Goal: Information Seeking & Learning: Learn about a topic

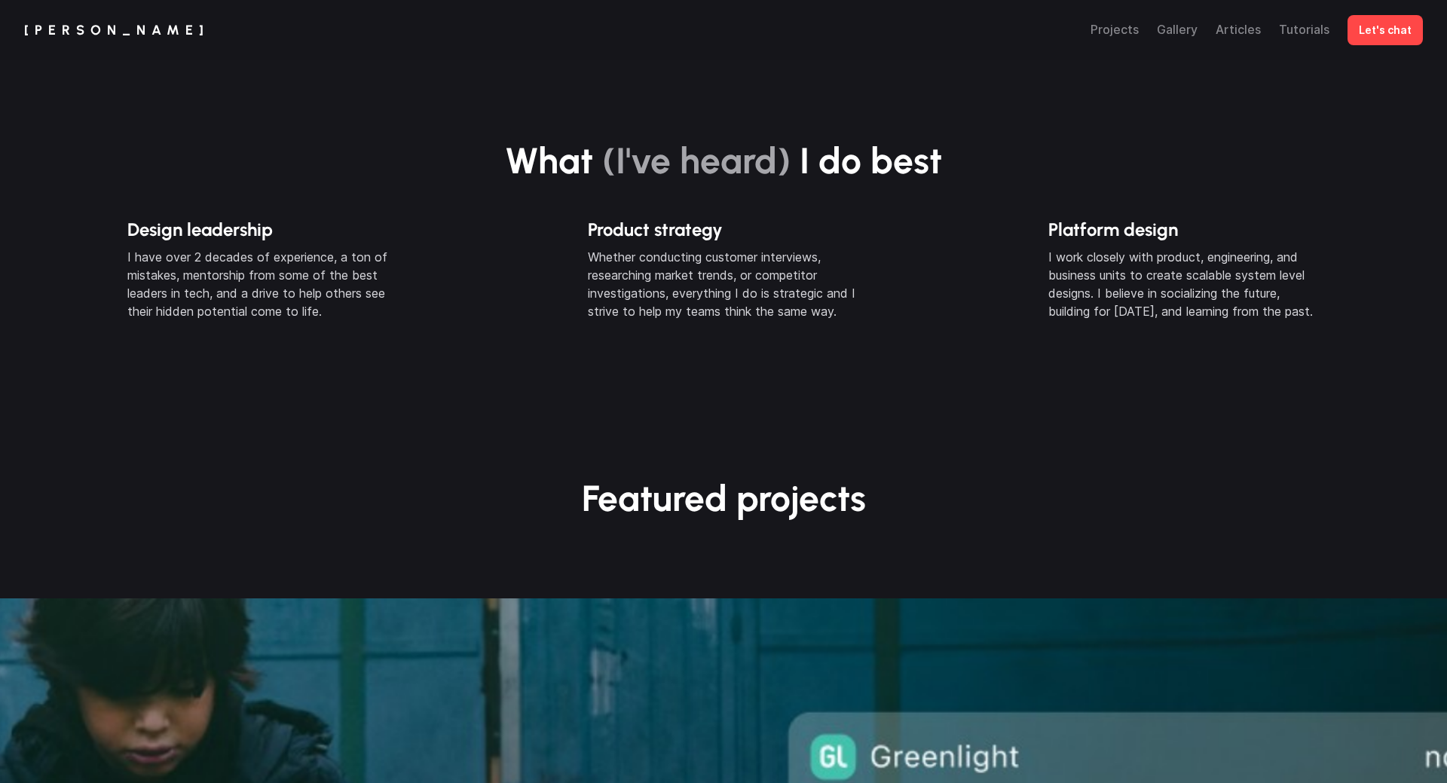
scroll to position [605, 0]
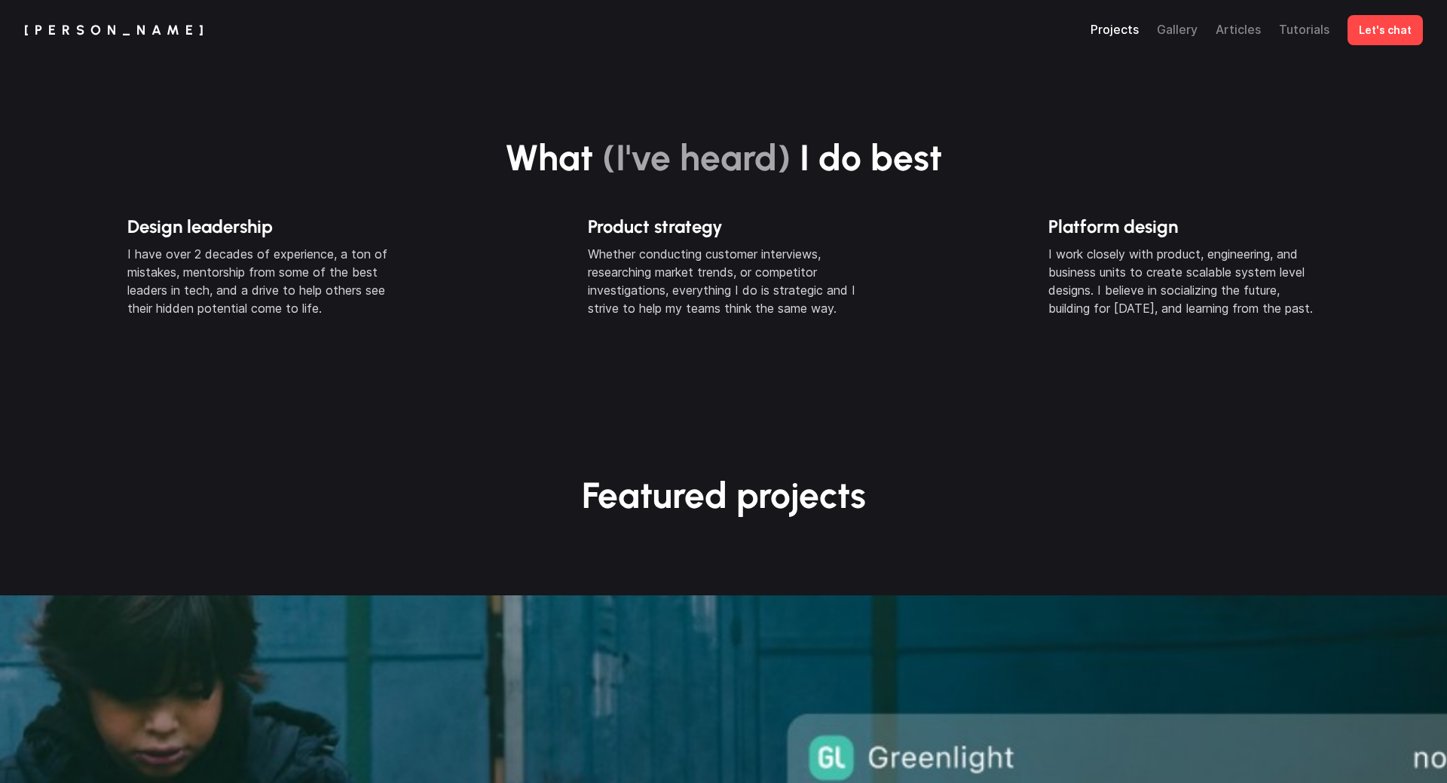
click at [1129, 26] on link "Projects" at bounding box center [1115, 29] width 48 height 15
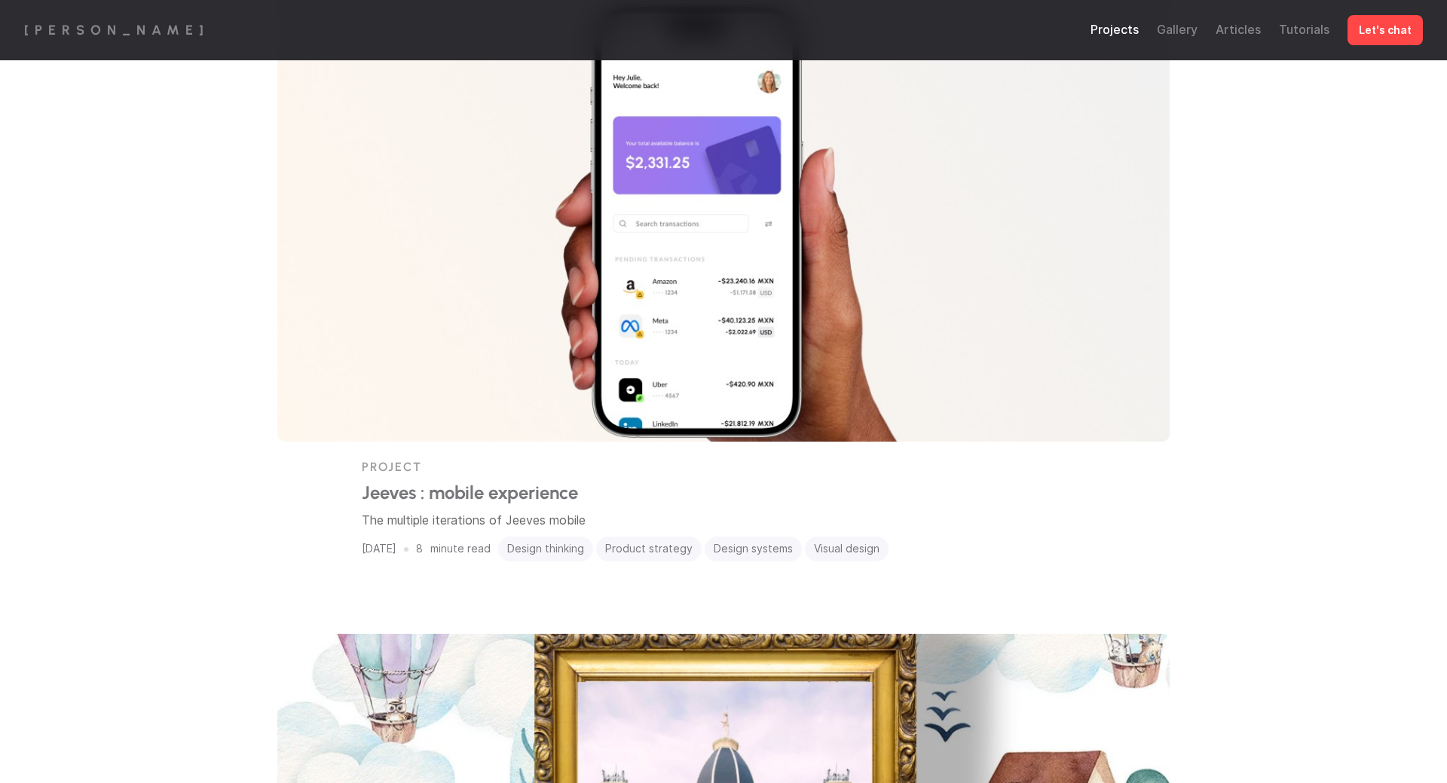
scroll to position [247, 0]
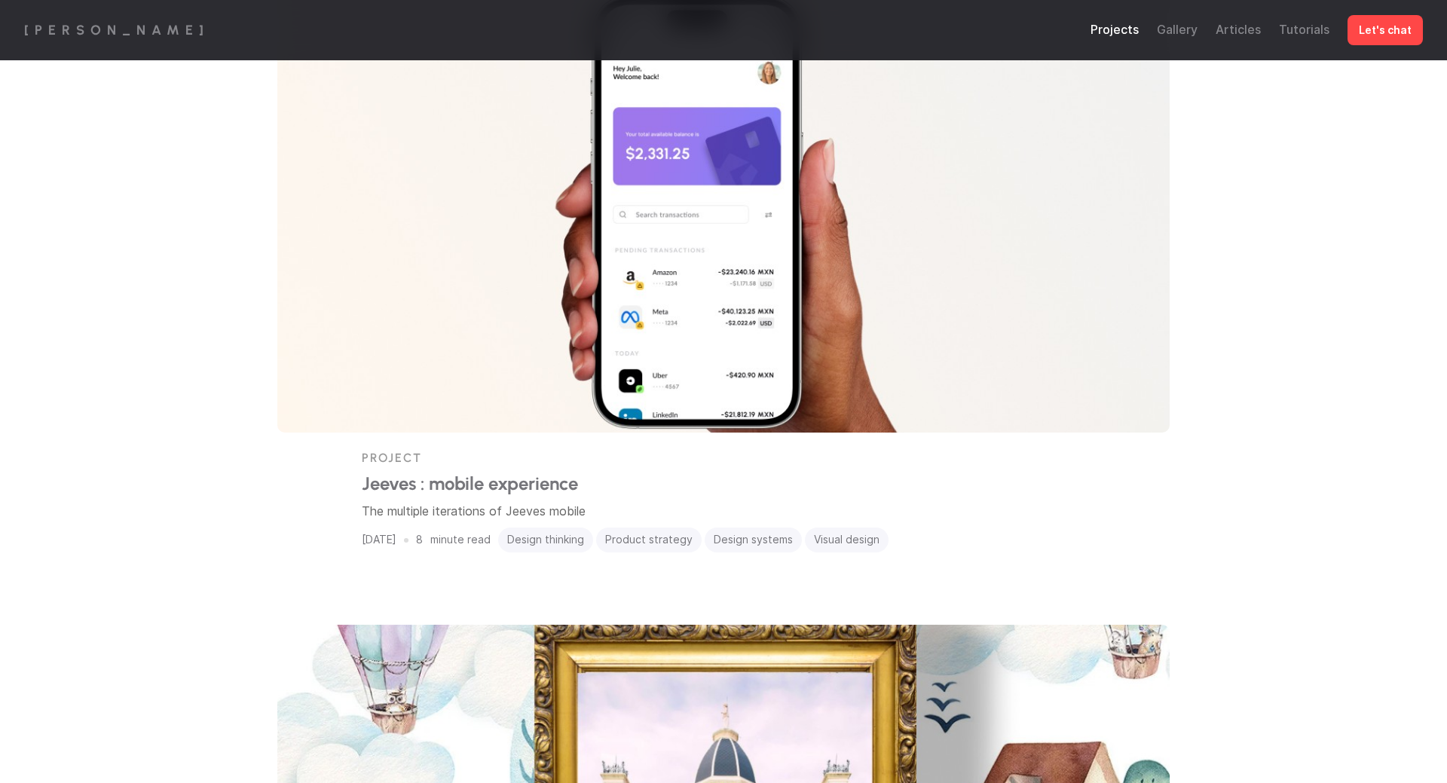
click at [809, 341] on img at bounding box center [723, 206] width 893 height 452
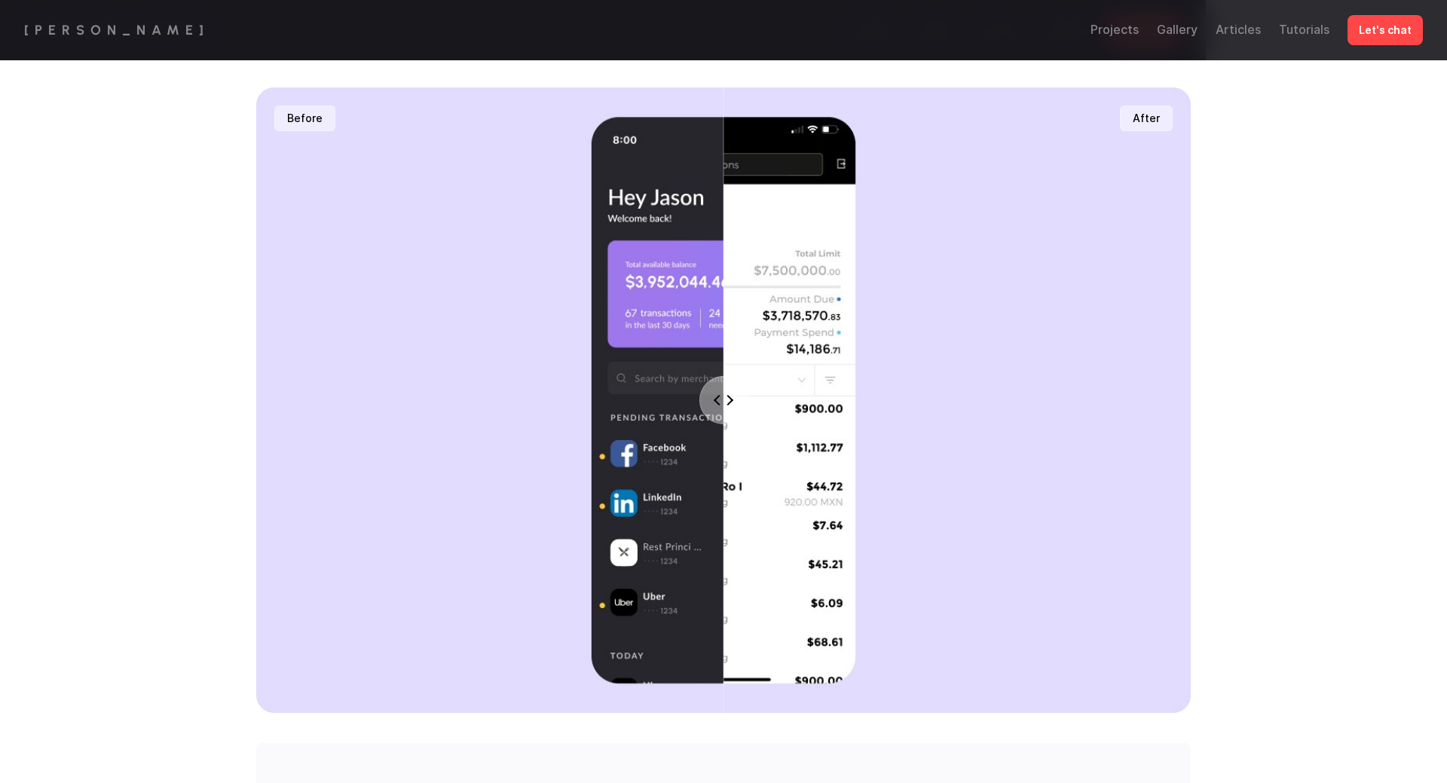
scroll to position [1259, 0]
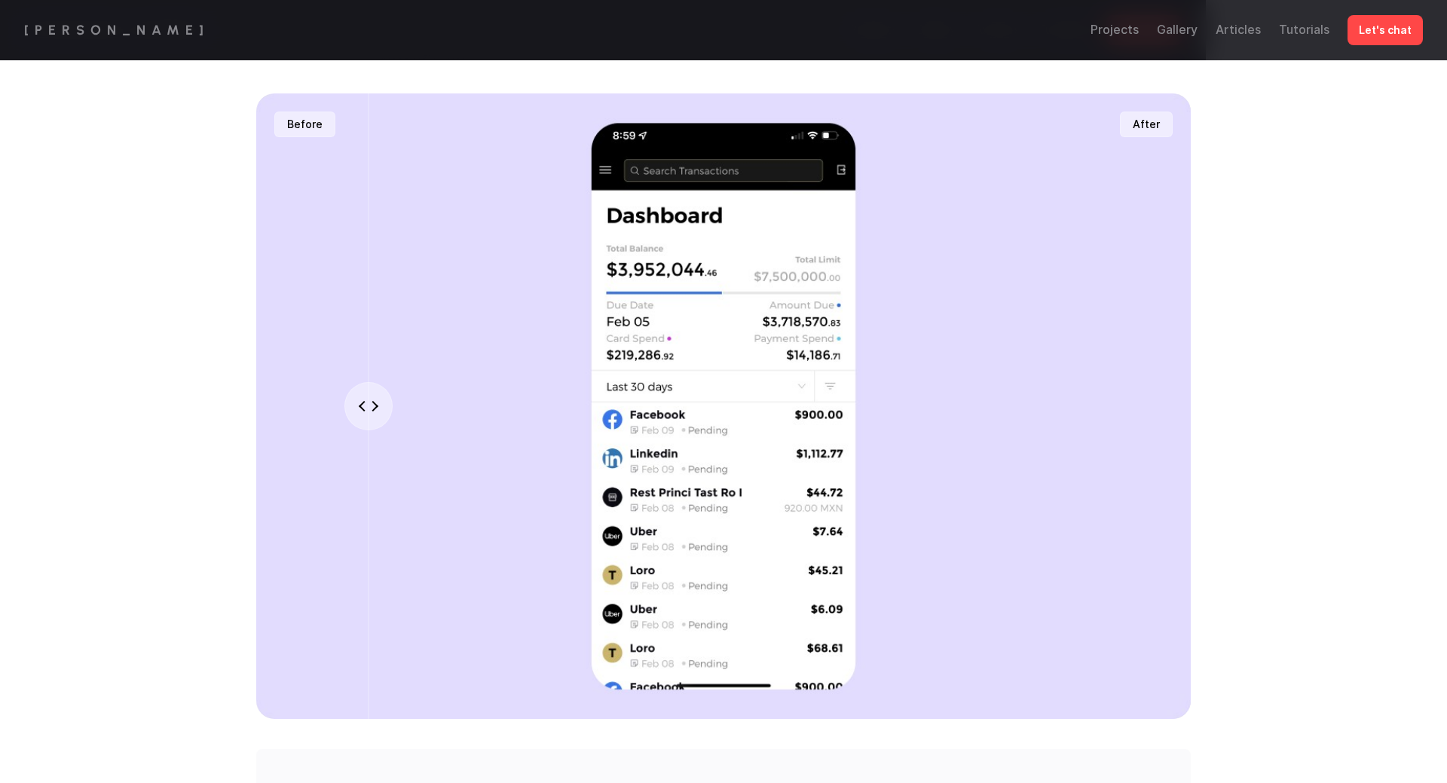
drag, startPoint x: 712, startPoint y: 394, endPoint x: 690, endPoint y: 455, distance: 64.6
click at [632, 444] on input "range" at bounding box center [724, 406] width 936 height 626
drag, startPoint x: 690, startPoint y: 455, endPoint x: 542, endPoint y: 605, distance: 211.1
click at [542, 605] on input "range" at bounding box center [724, 406] width 936 height 626
drag, startPoint x: 542, startPoint y: 605, endPoint x: 551, endPoint y: 605, distance: 9.1
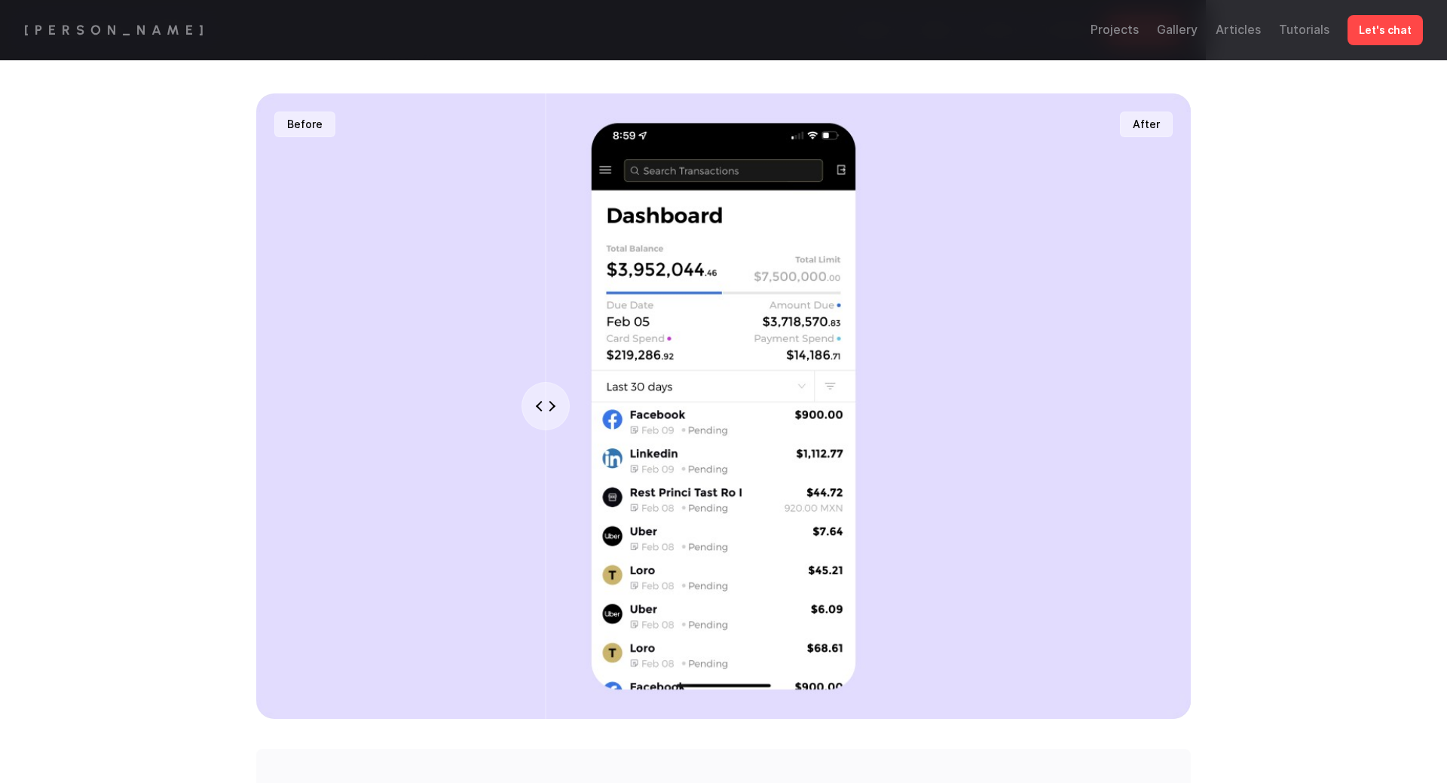
click at [551, 605] on input "range" at bounding box center [724, 406] width 936 height 626
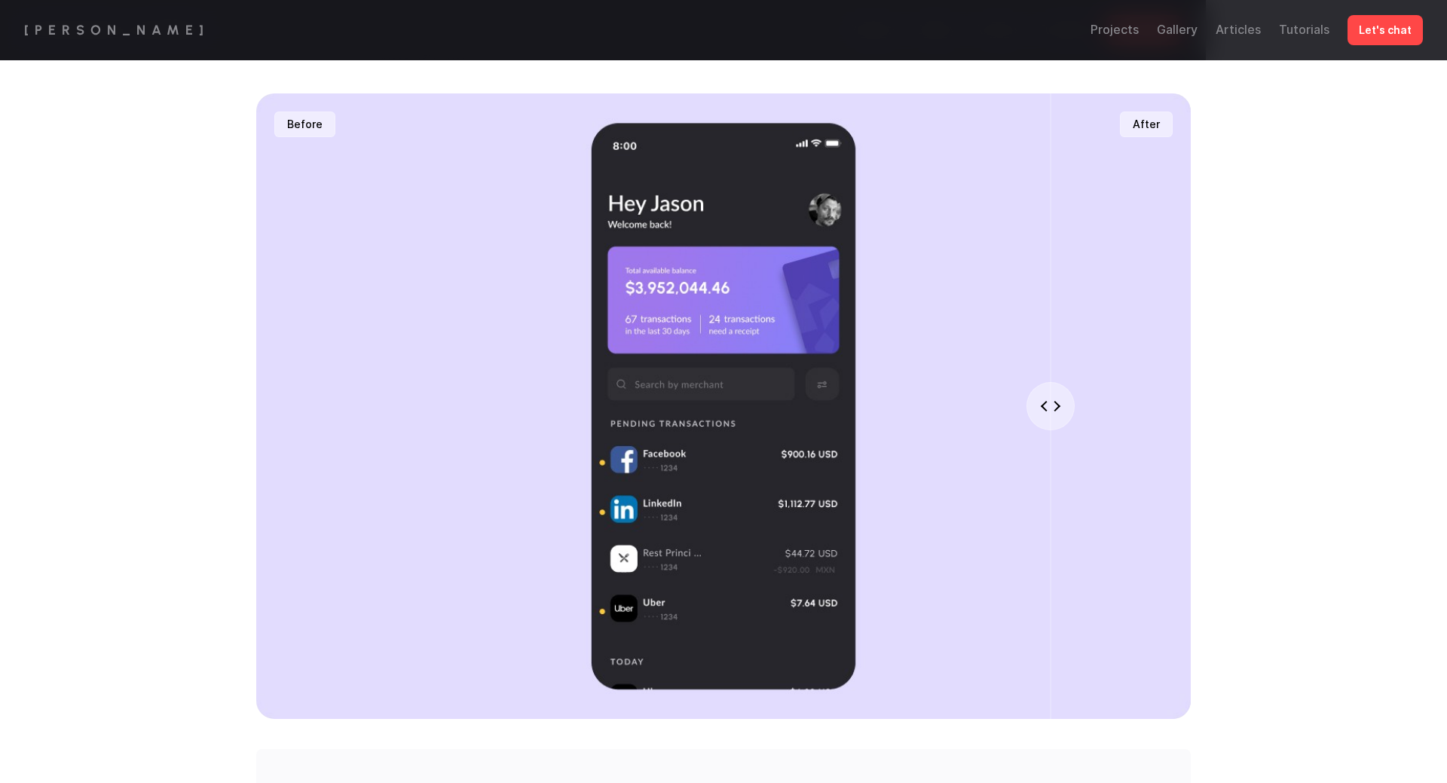
drag, startPoint x: 545, startPoint y: 399, endPoint x: 1043, endPoint y: 420, distance: 498.0
type input "85"
click at [1043, 420] on input "range" at bounding box center [724, 406] width 936 height 626
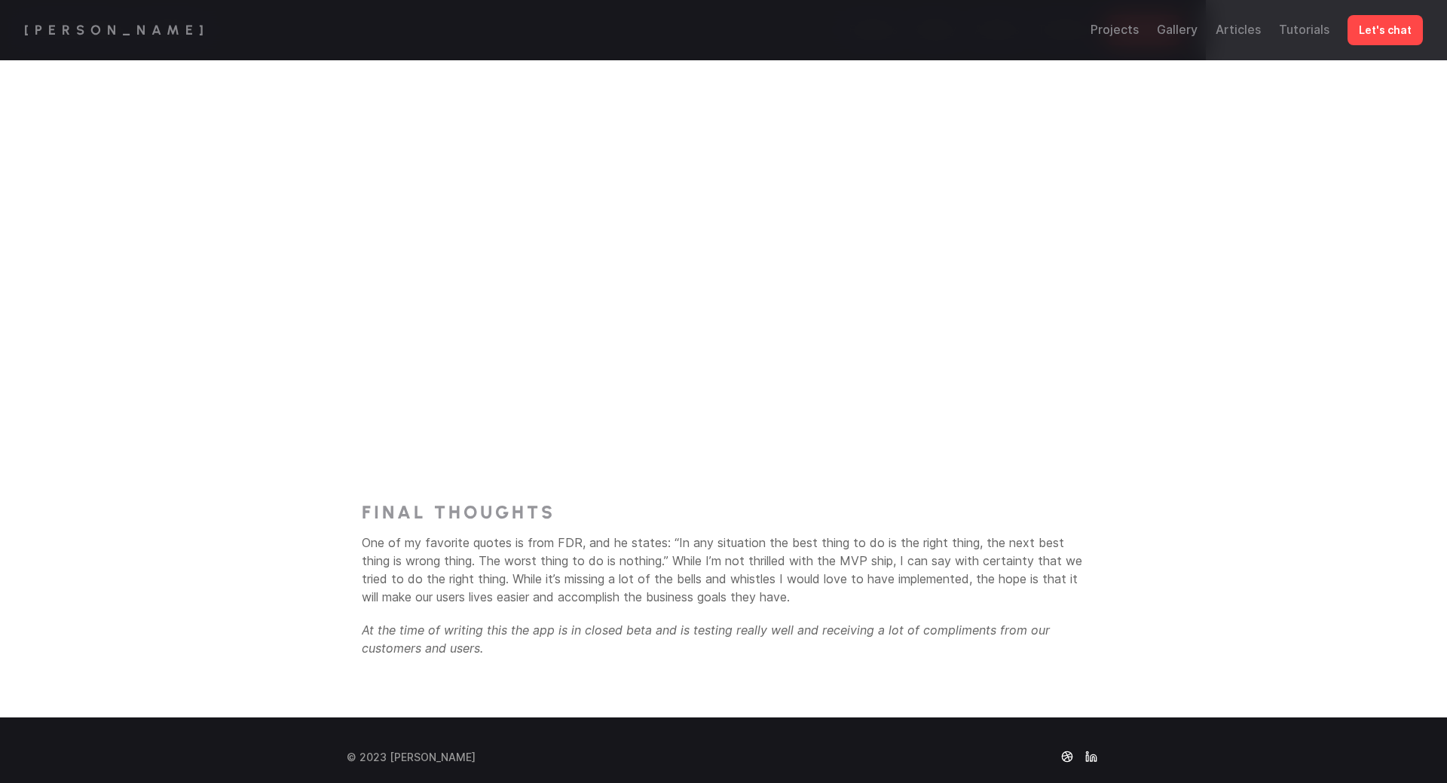
scroll to position [4539, 0]
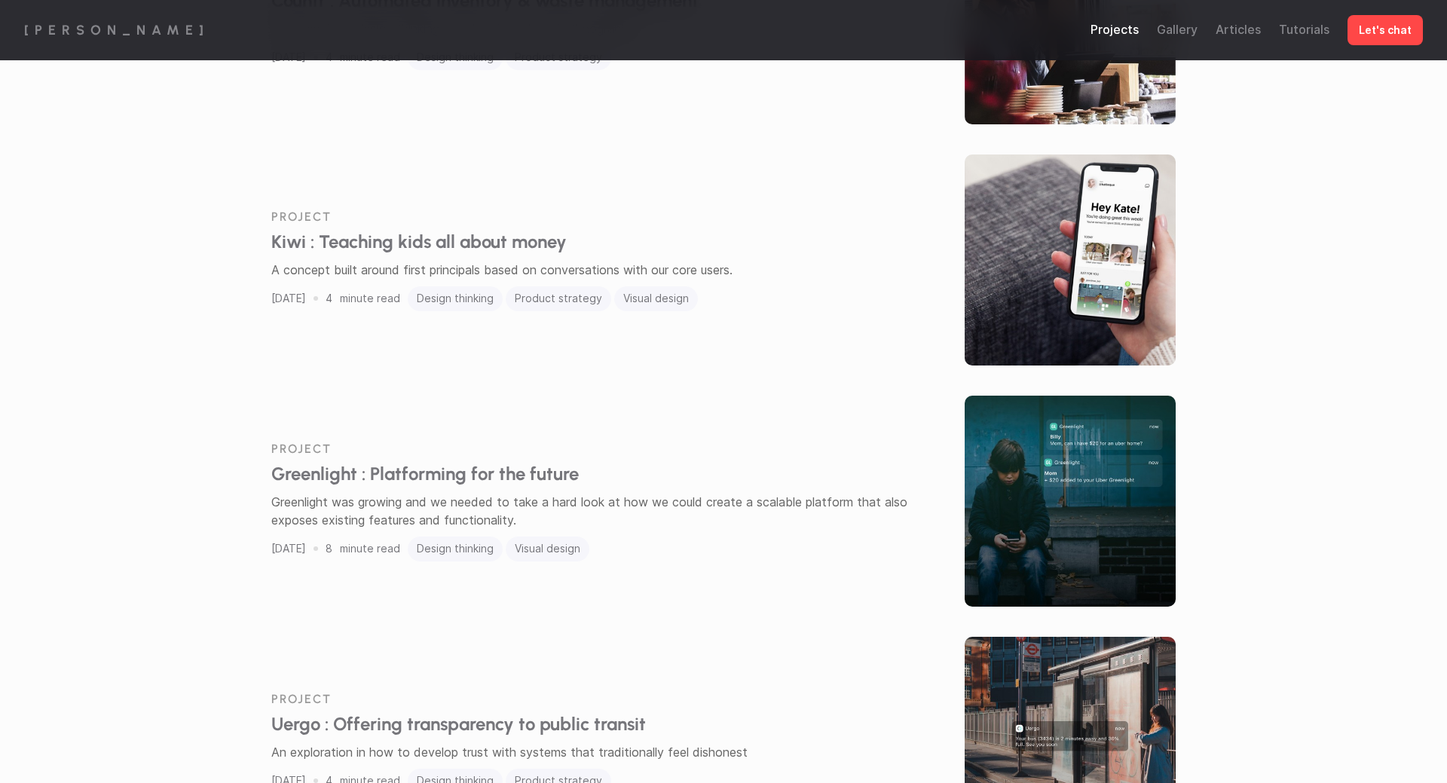
scroll to position [2281, 0]
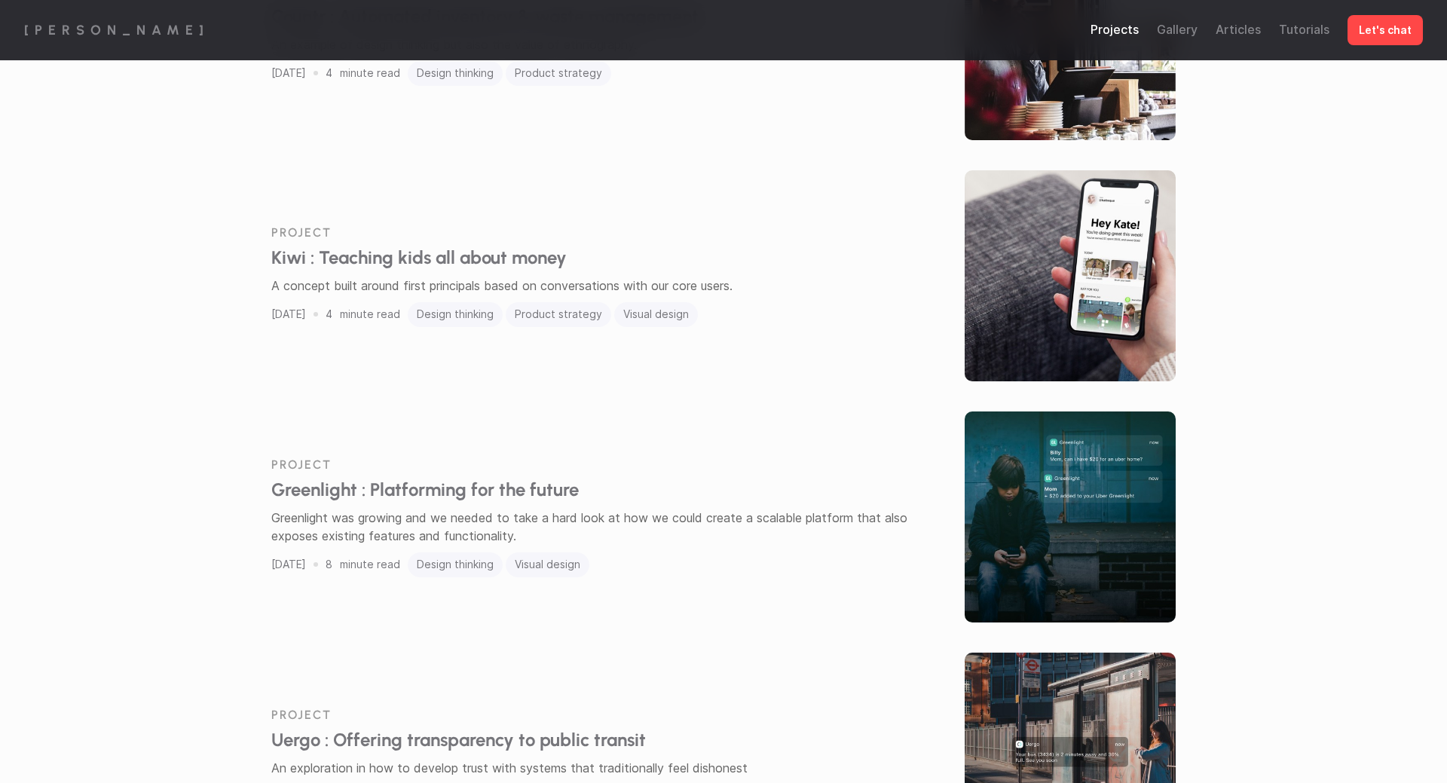
click at [467, 256] on h2 "Kiwi : Teaching kids all about money" at bounding box center [614, 258] width 686 height 22
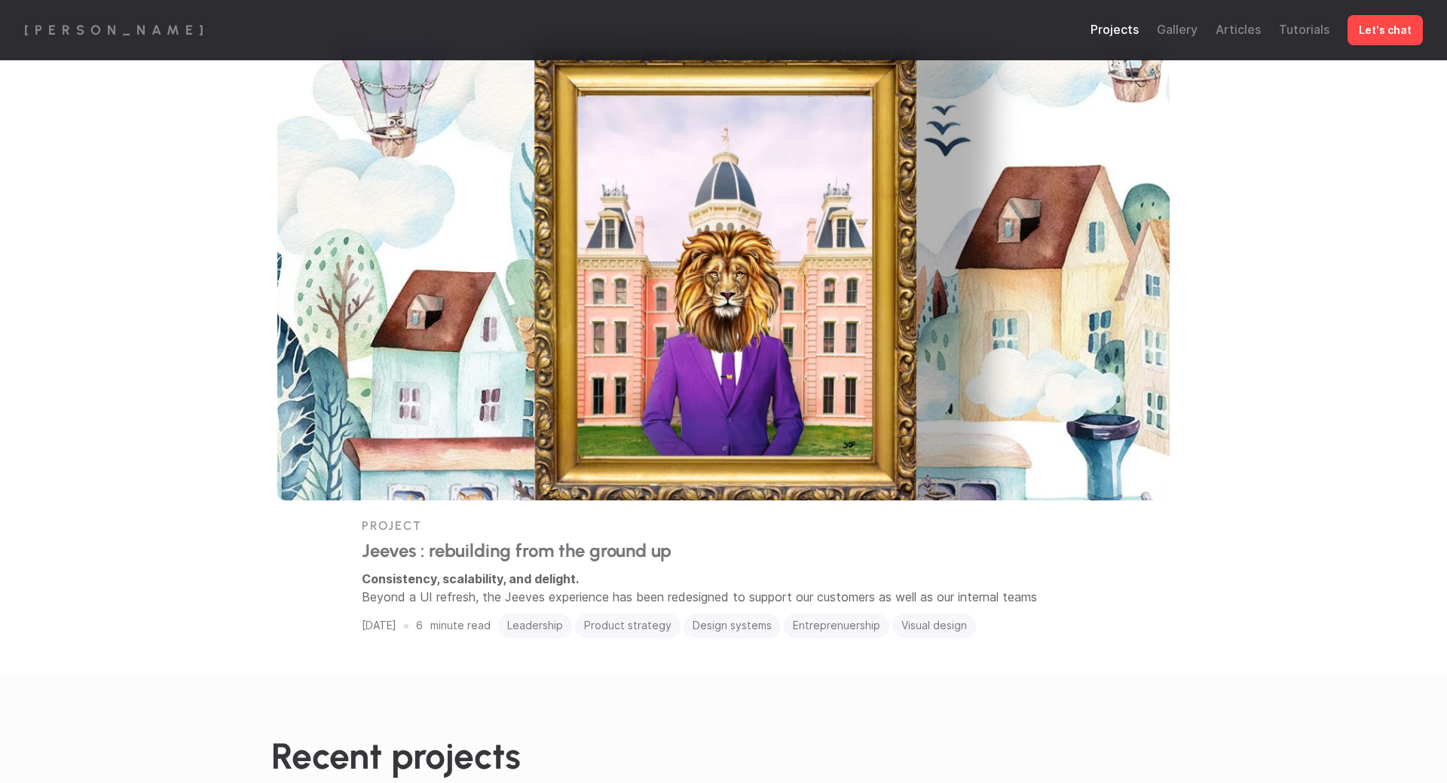
scroll to position [676, 0]
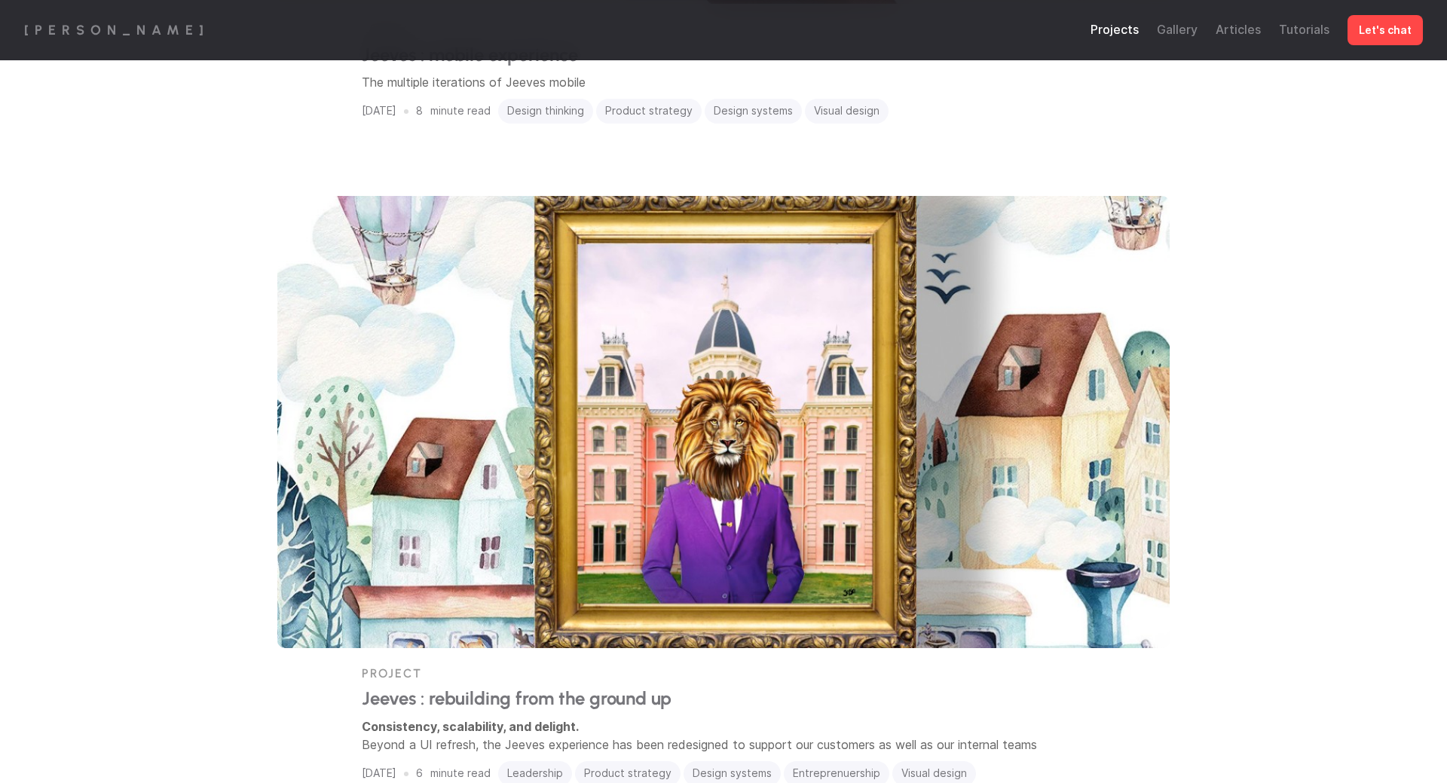
click at [929, 383] on img at bounding box center [723, 422] width 893 height 452
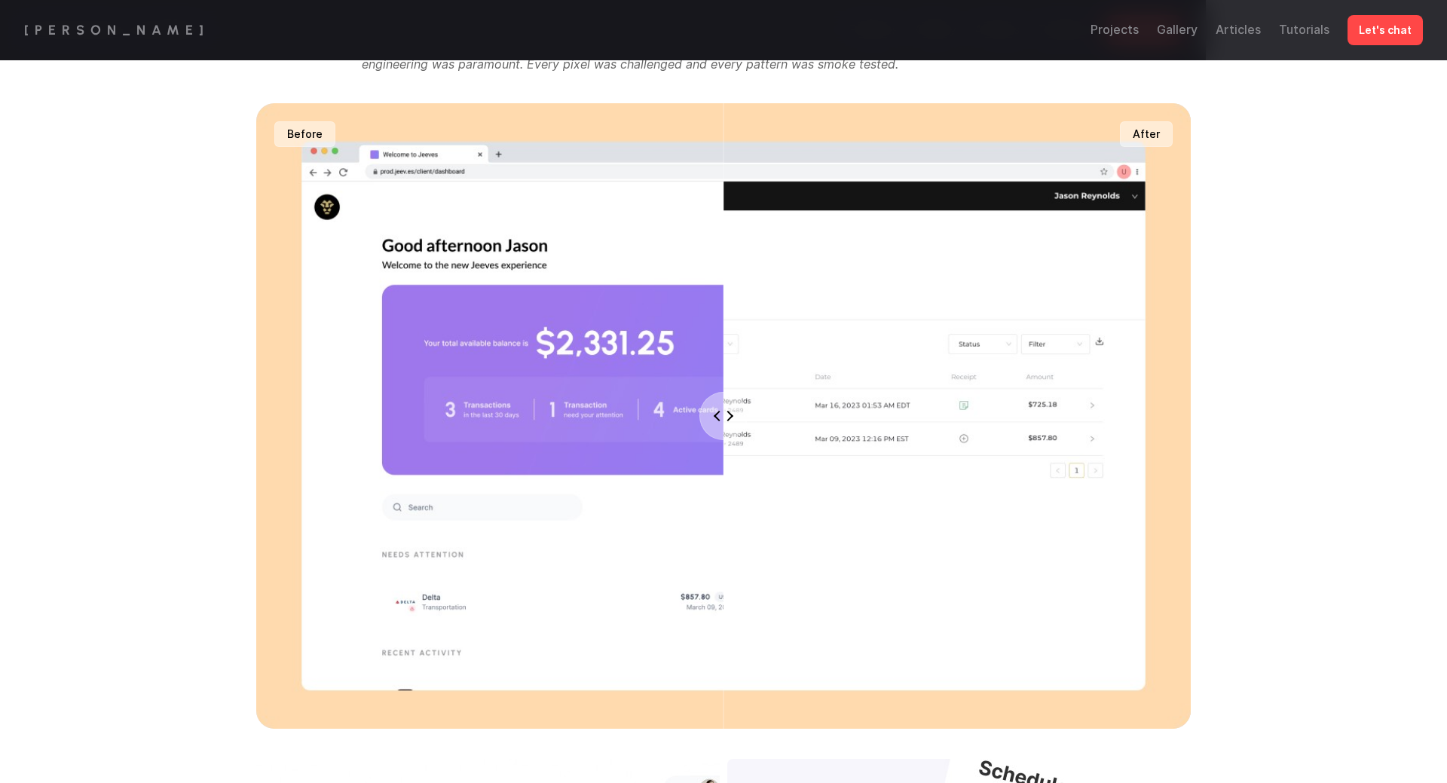
scroll to position [3044, 0]
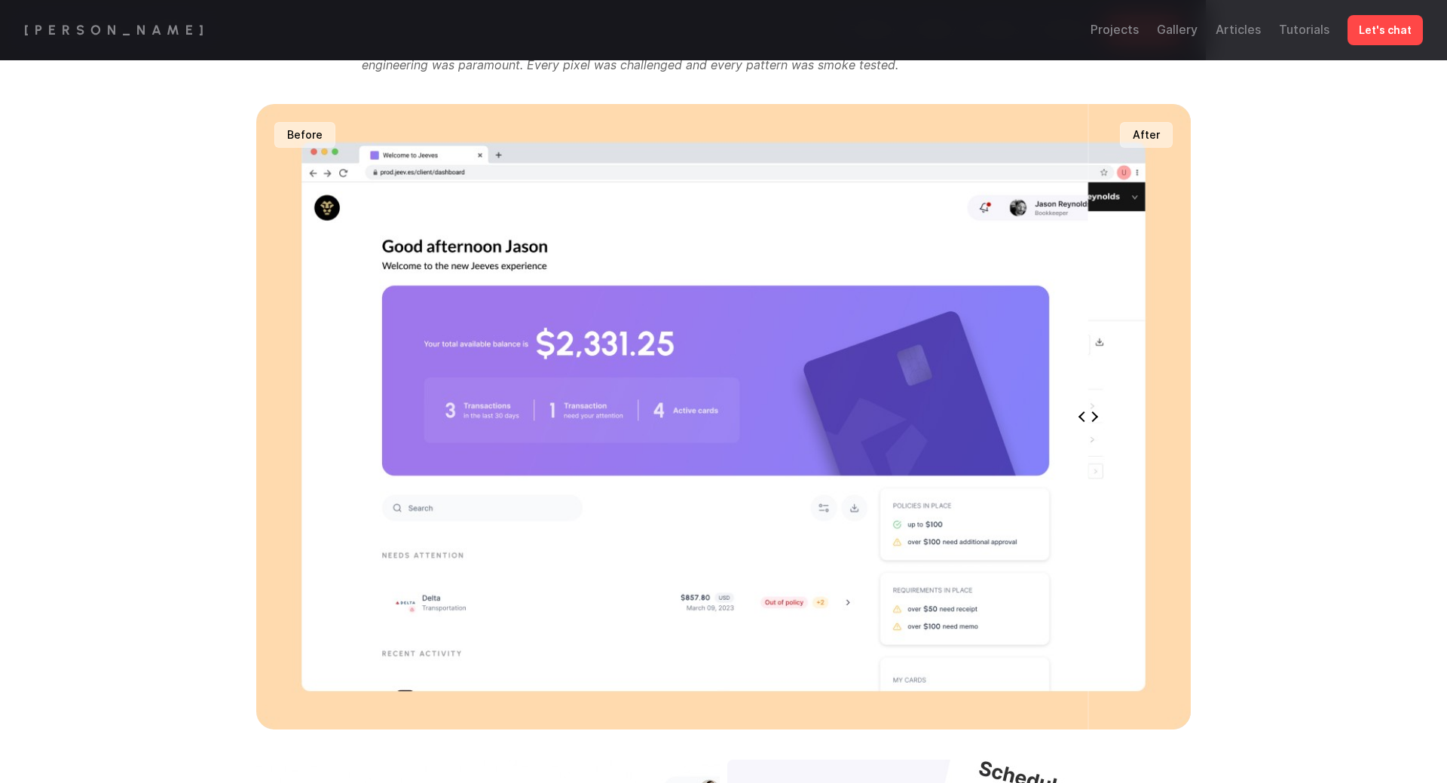
drag, startPoint x: 724, startPoint y: 419, endPoint x: 1181, endPoint y: 296, distance: 473.8
type input "99"
click at [1180, 294] on input "range" at bounding box center [724, 417] width 936 height 626
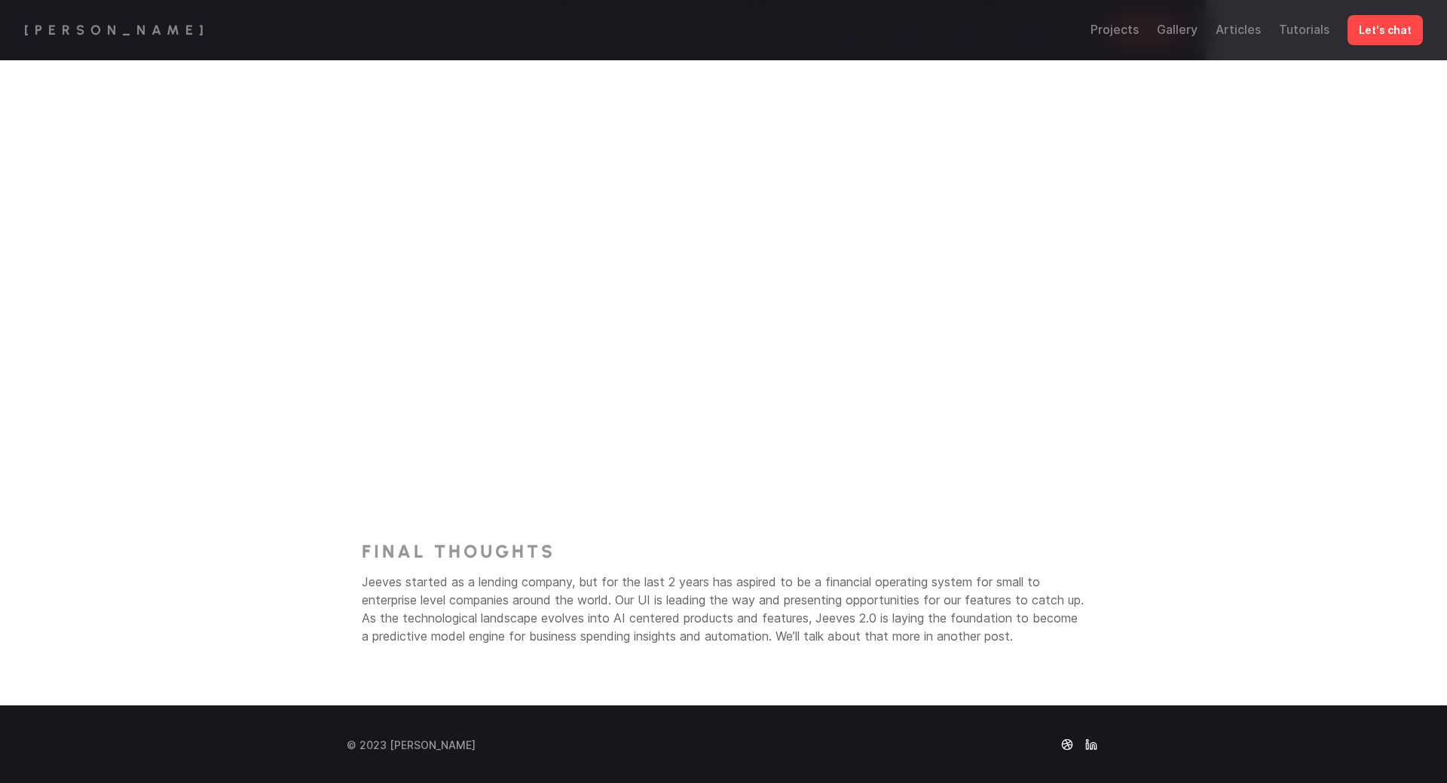
scroll to position [4828, 0]
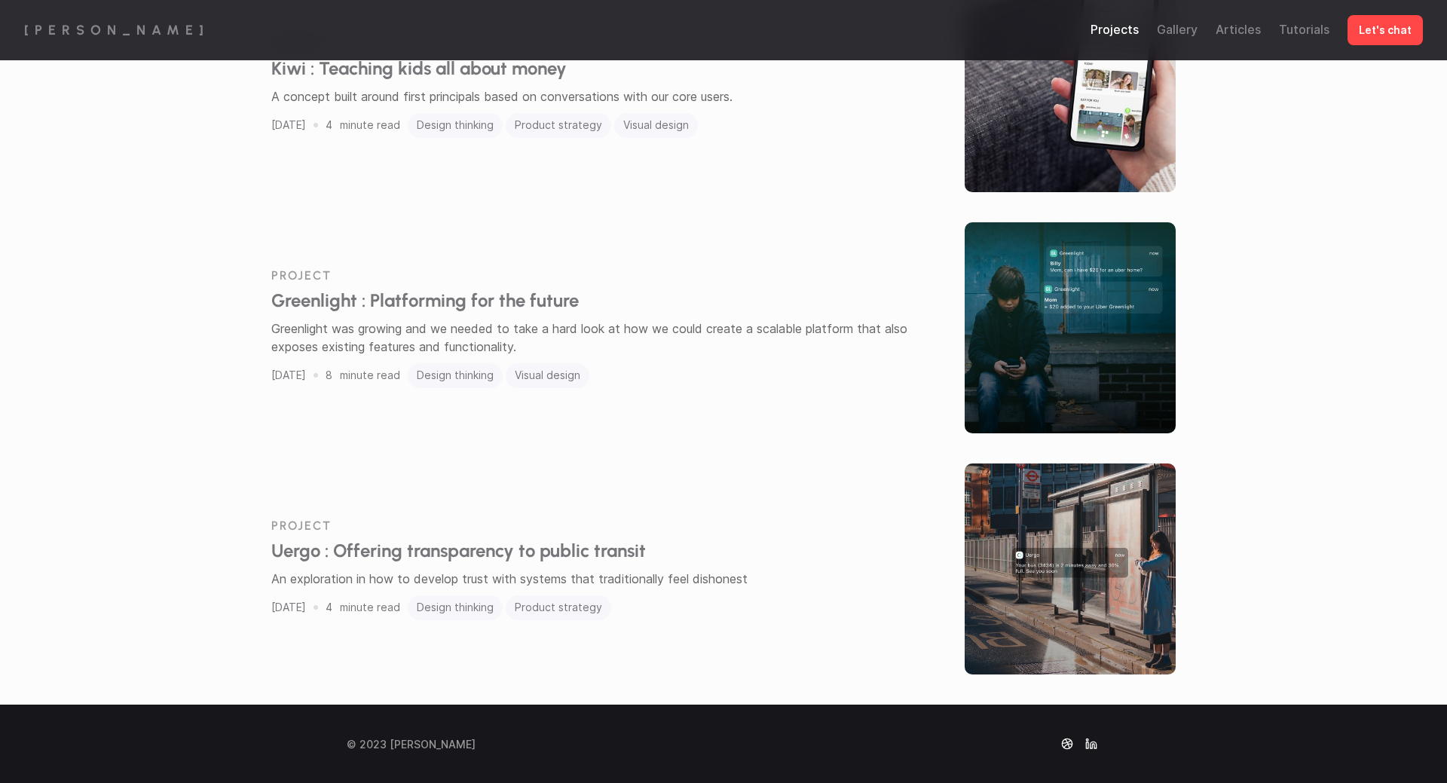
scroll to position [2470, 0]
click at [759, 538] on div "Project Uergo : Offering transparency to public transit An exploration in how t…" at bounding box center [614, 570] width 686 height 102
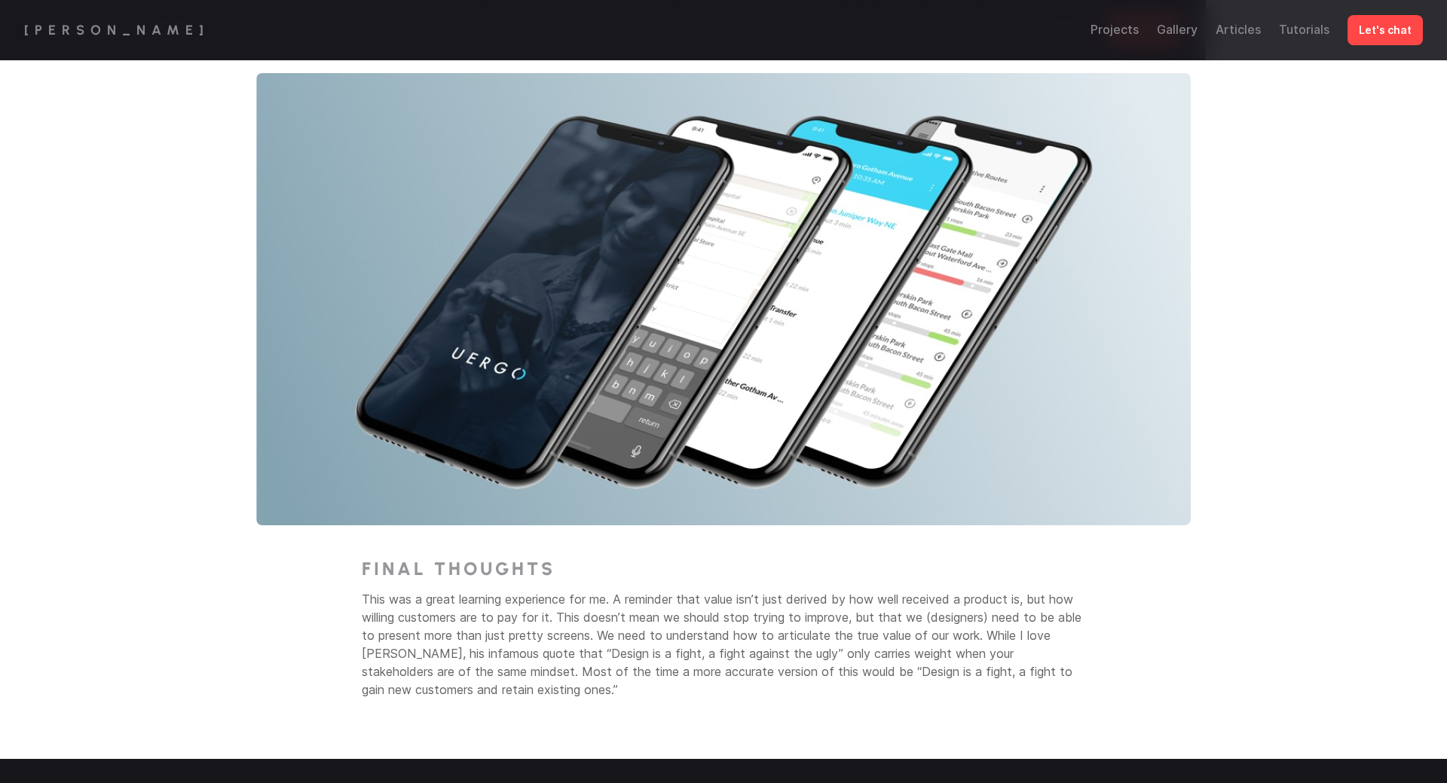
scroll to position [4240, 0]
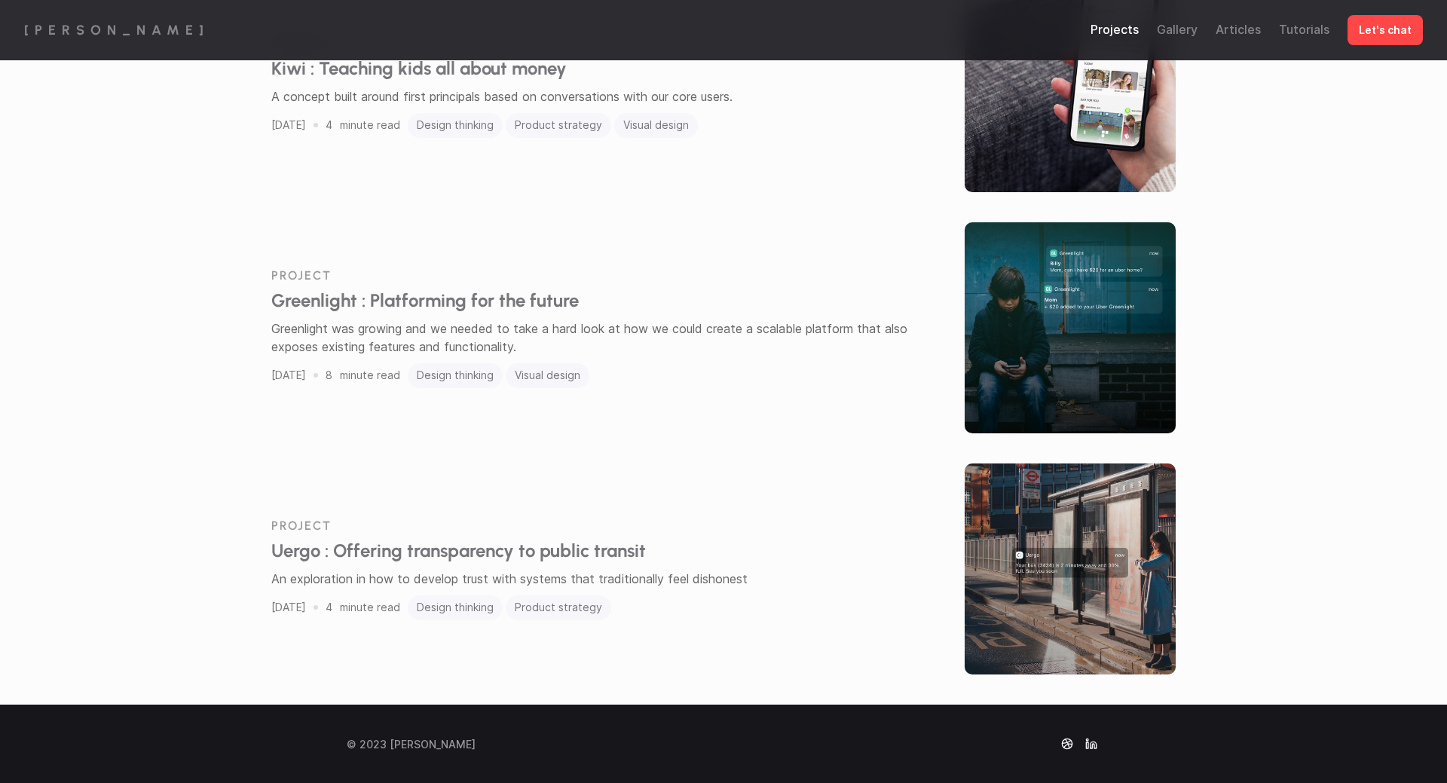
scroll to position [2470, 0]
click at [979, 323] on img at bounding box center [1070, 327] width 211 height 211
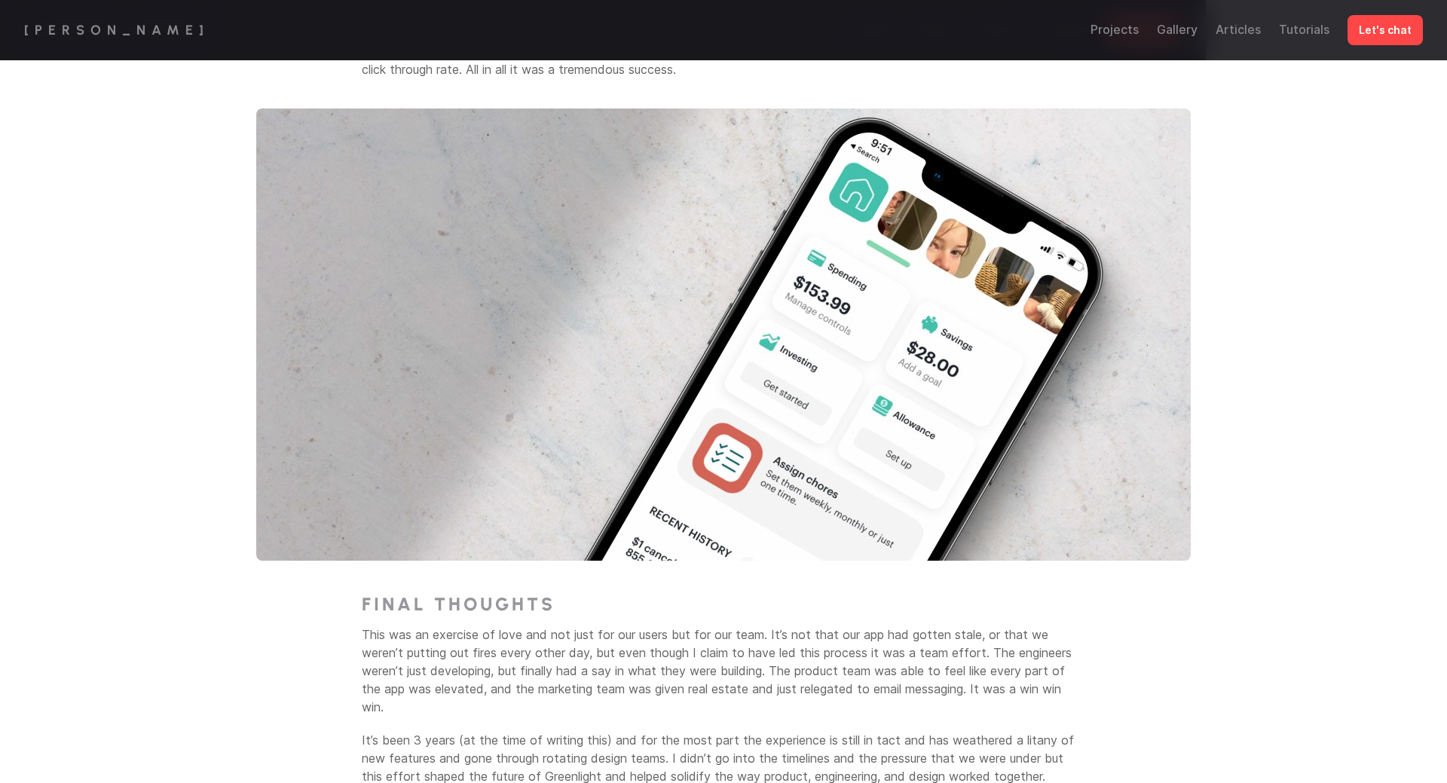
scroll to position [4166, 0]
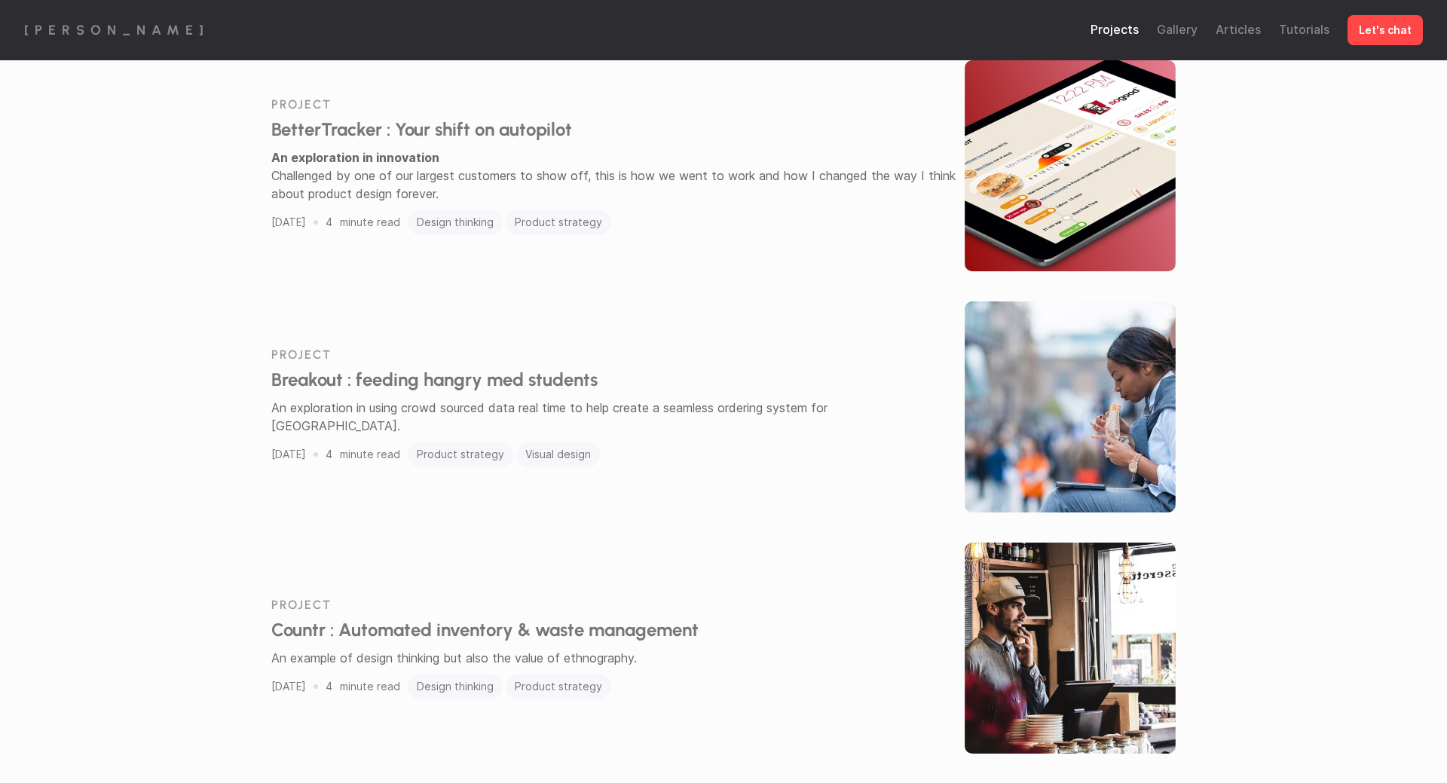
scroll to position [1606, 0]
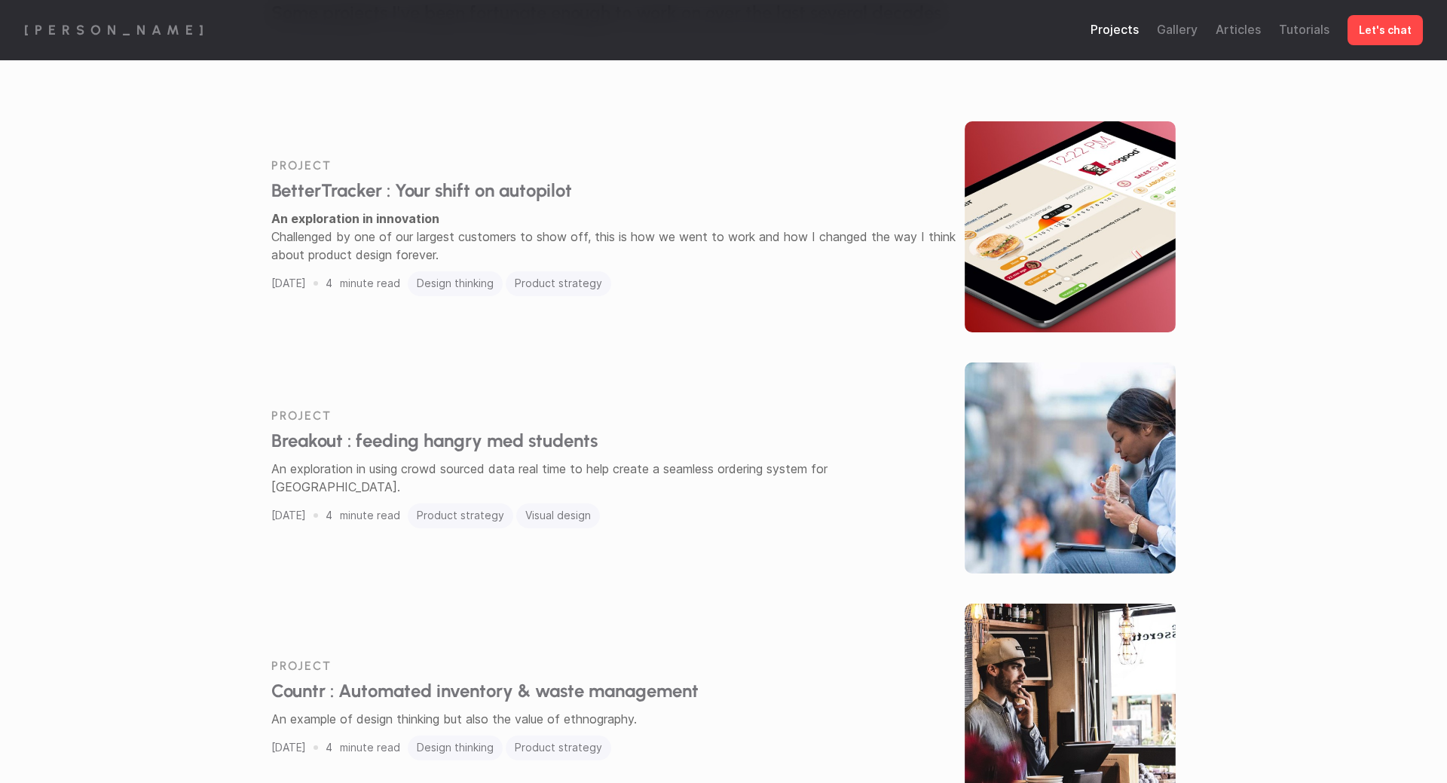
click at [1034, 439] on img at bounding box center [1070, 468] width 211 height 211
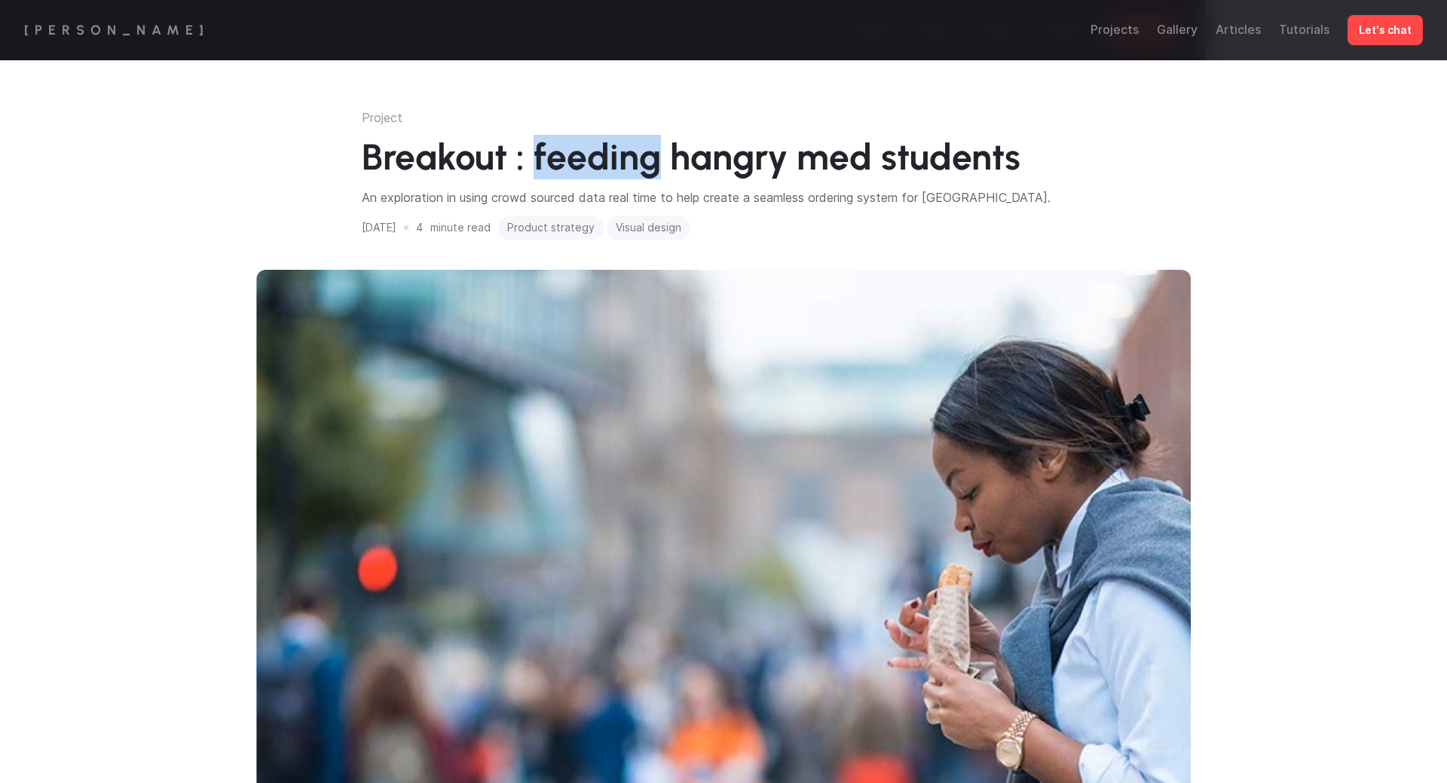
drag, startPoint x: 531, startPoint y: 164, endPoint x: 659, endPoint y: 142, distance: 130.1
click at [659, 142] on h1 "Breakout : feeding hangry med students" at bounding box center [724, 158] width 724 height 44
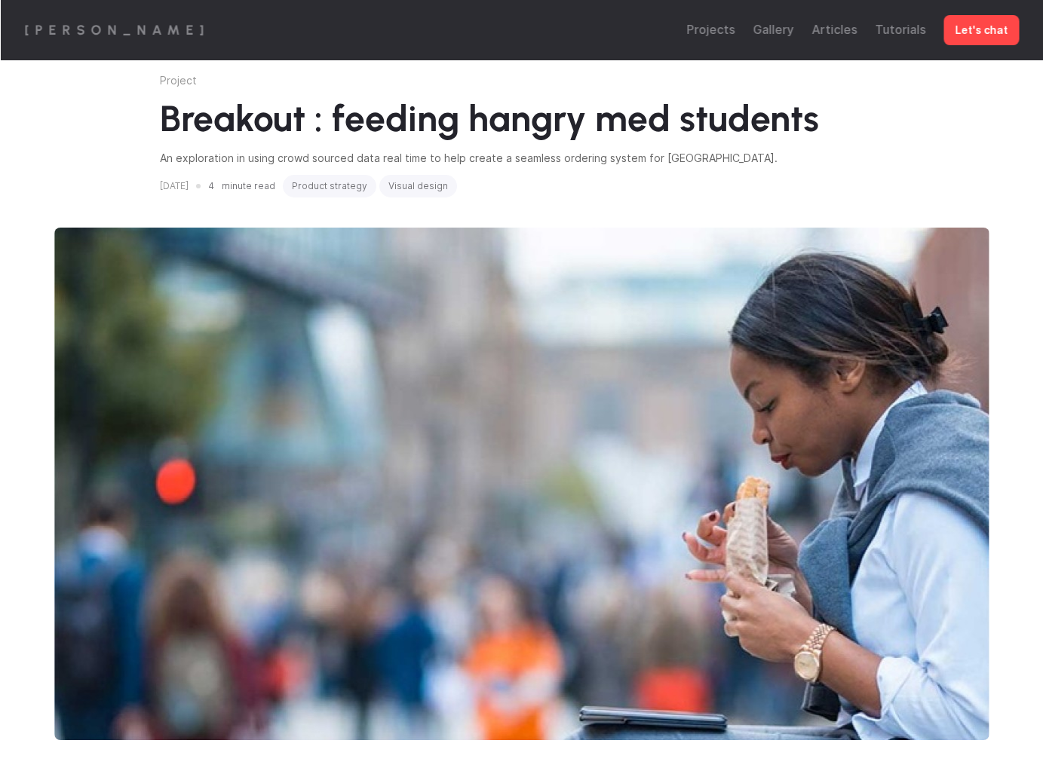
click at [770, 155] on p "An exploration in using crowd sourced data real time to help create a seamless …" at bounding box center [522, 158] width 724 height 16
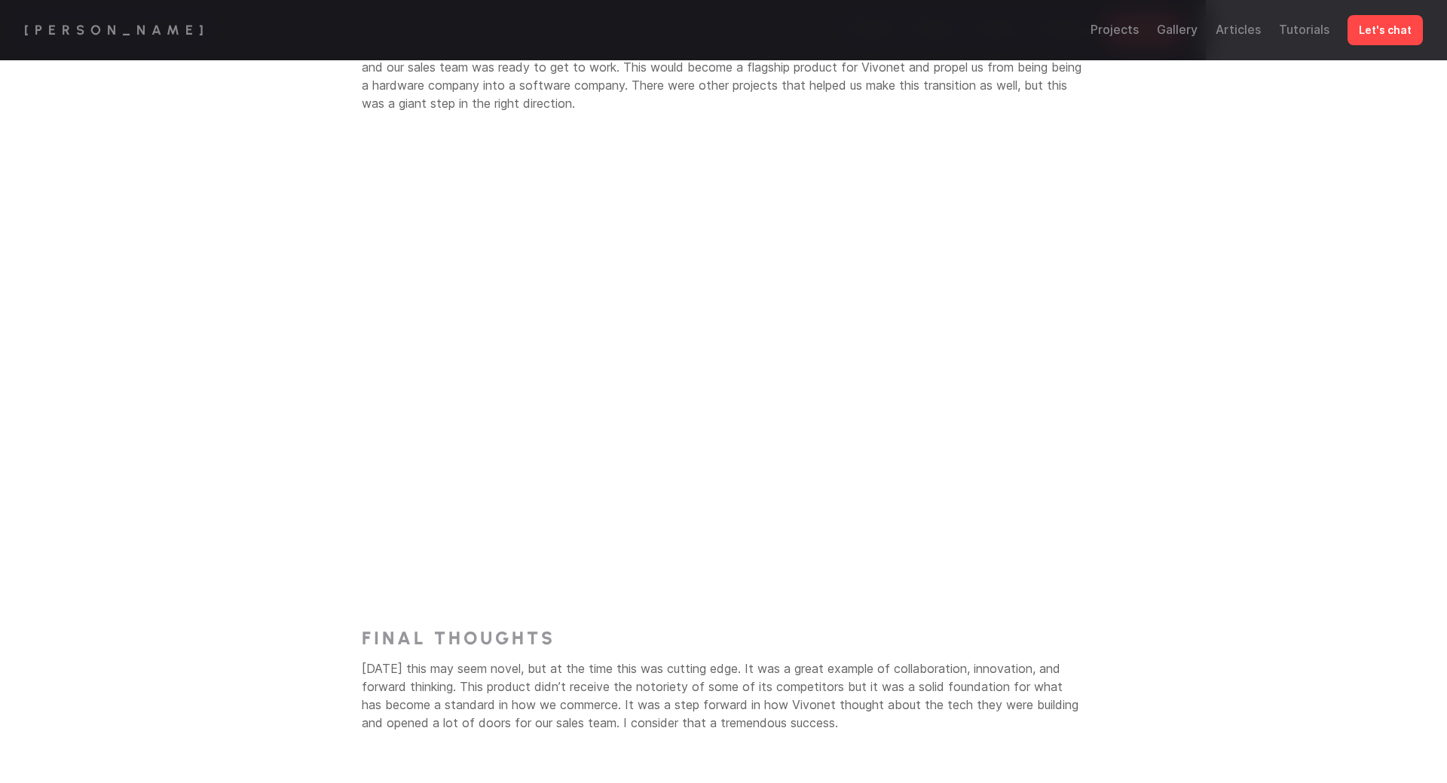
scroll to position [2941, 0]
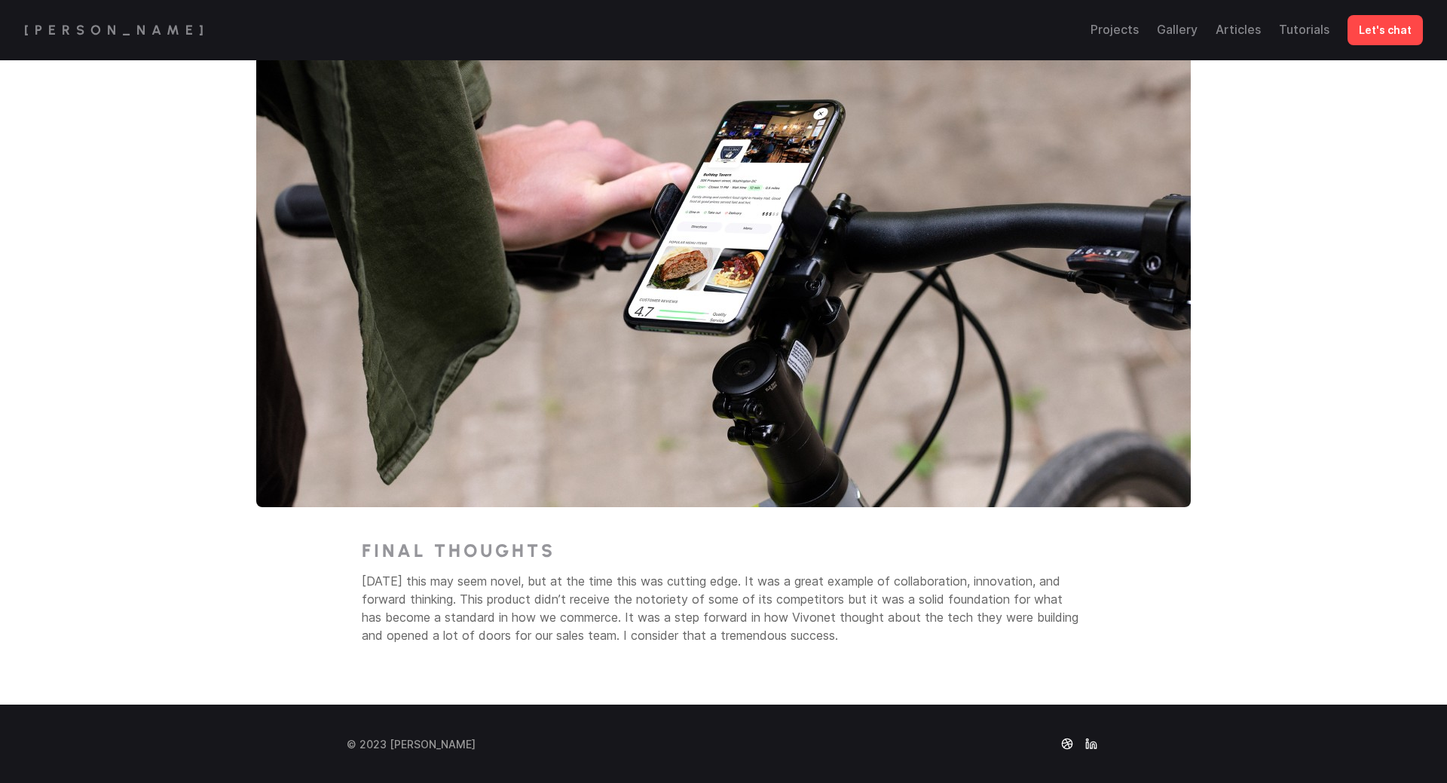
click at [1180, 38] on p "Gallery" at bounding box center [1177, 30] width 41 height 20
click at [1184, 31] on link "Gallery" at bounding box center [1177, 29] width 41 height 15
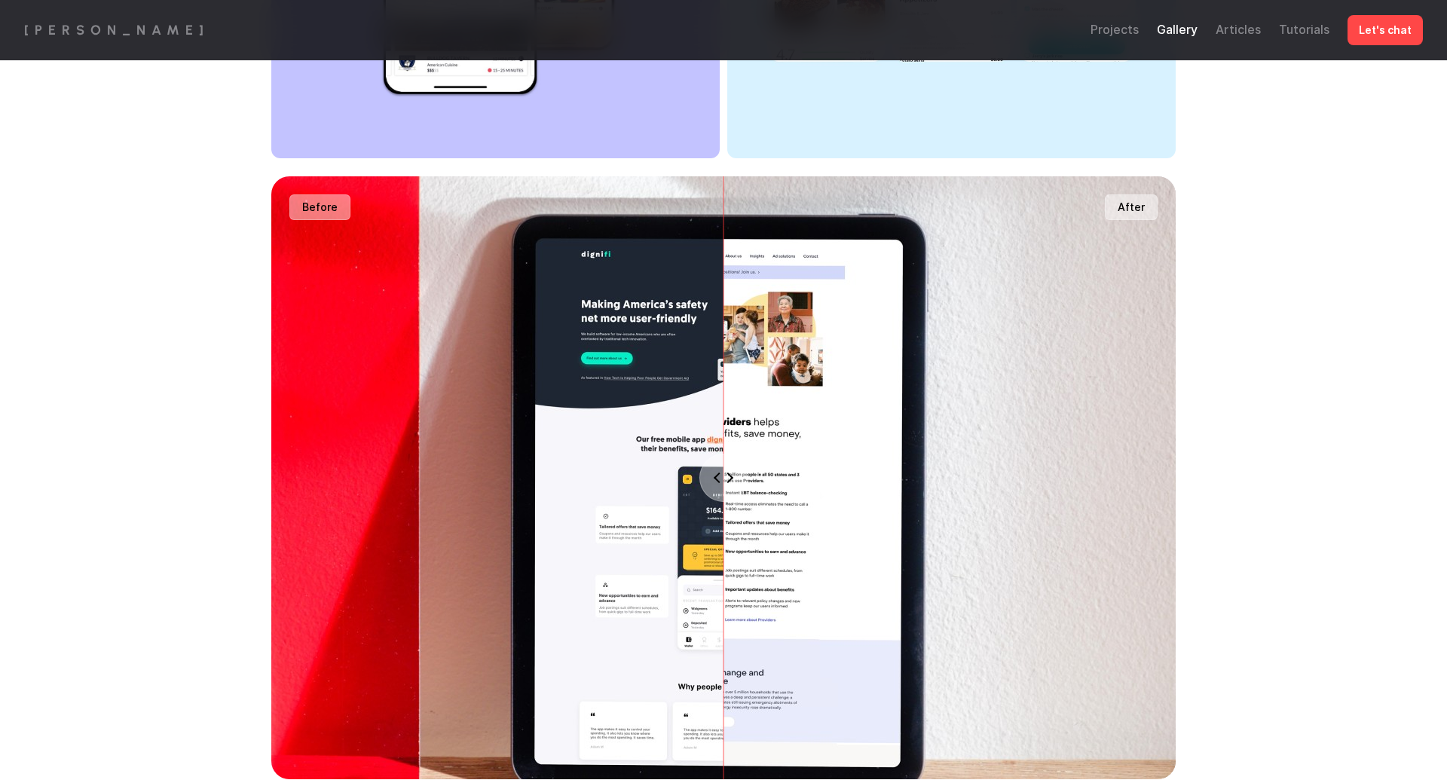
scroll to position [6955, 0]
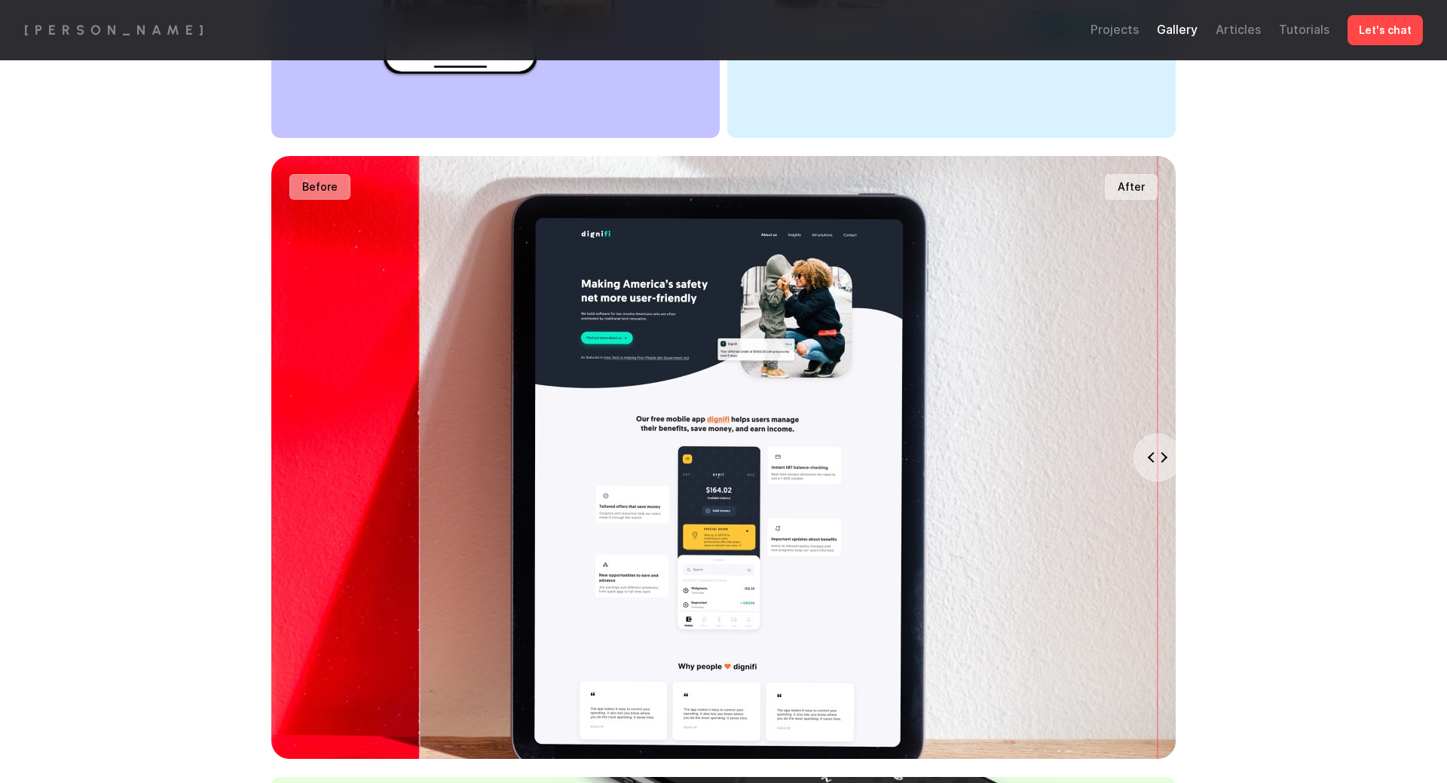
drag, startPoint x: 729, startPoint y: 467, endPoint x: 1153, endPoint y: 127, distance: 542.7
type input "98"
click at [1153, 156] on input "range" at bounding box center [724, 457] width 906 height 603
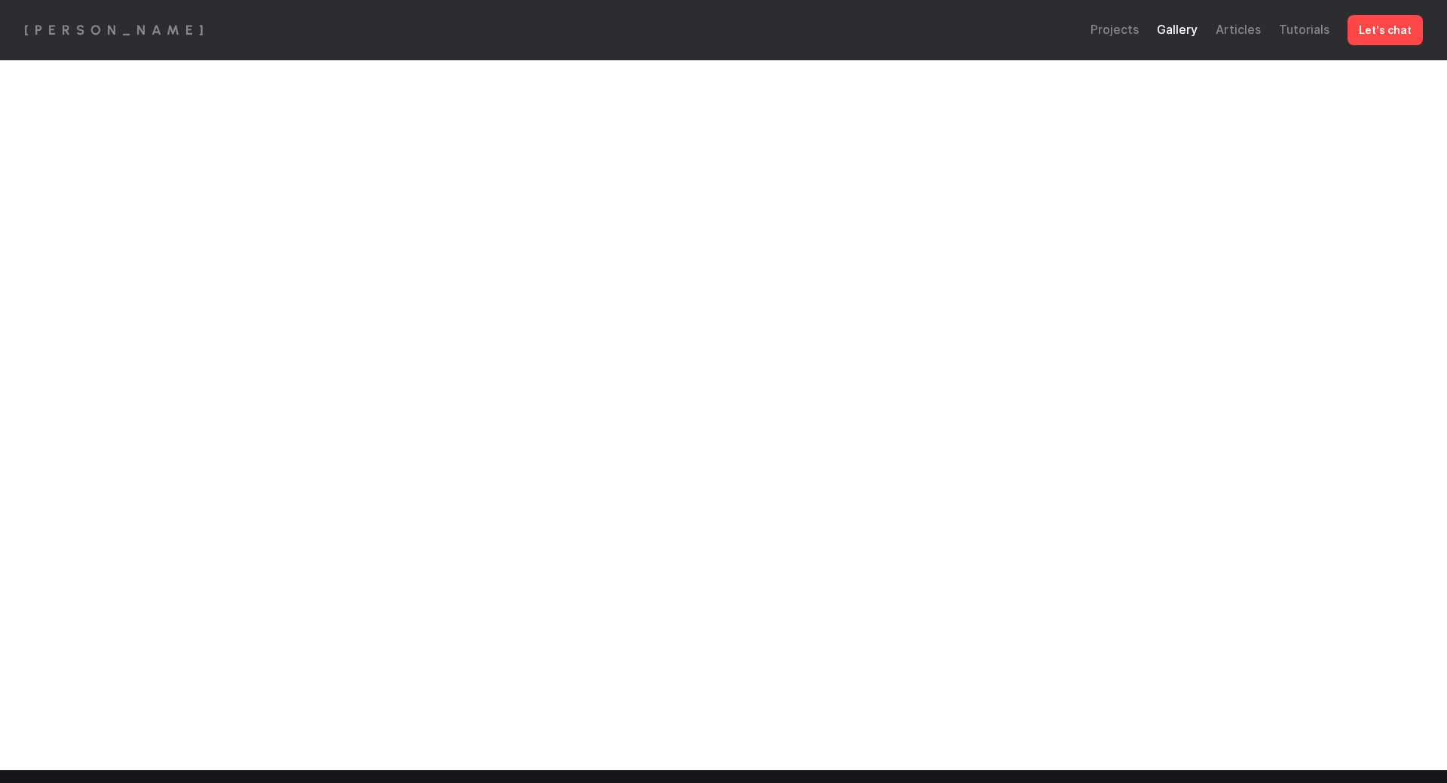
scroll to position [9058, 0]
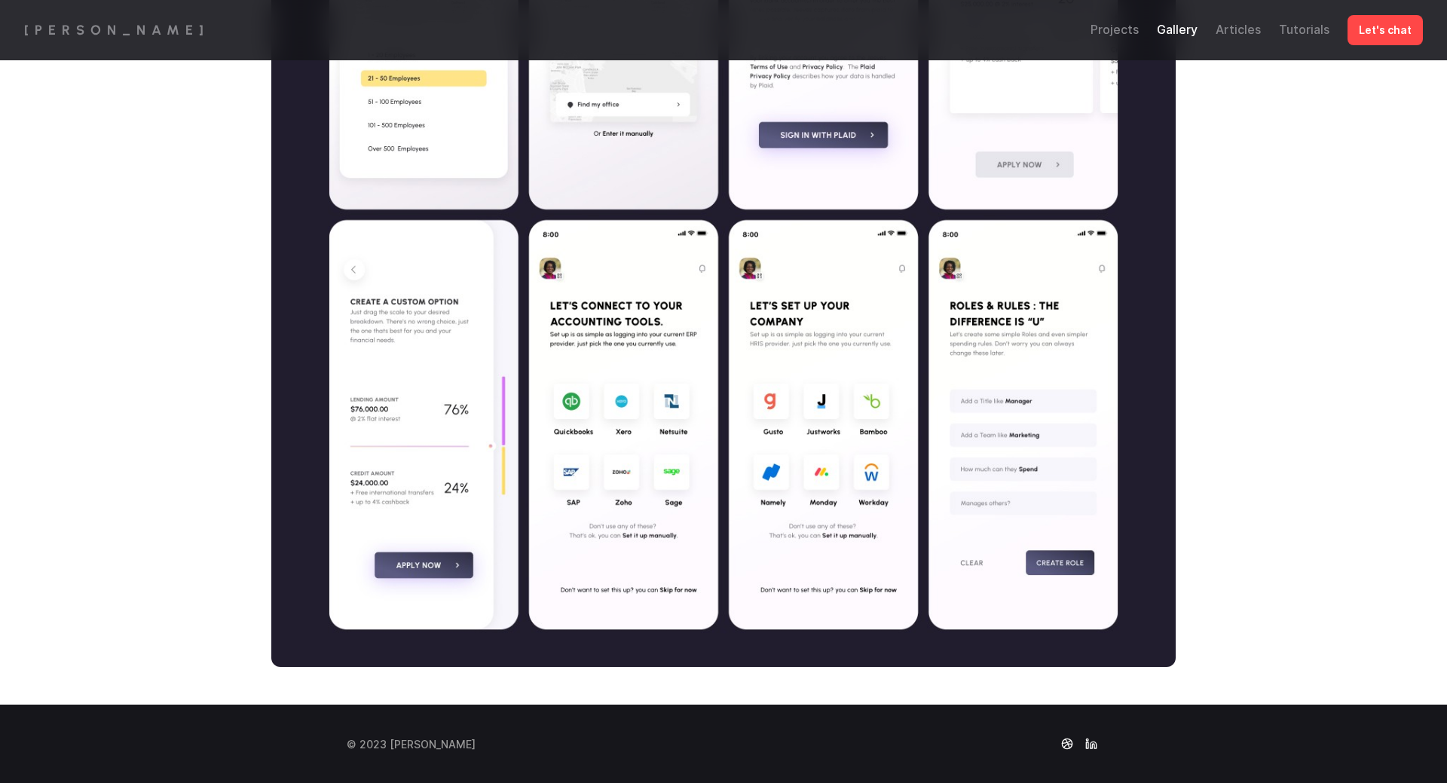
click at [1254, 29] on link "Articles" at bounding box center [1238, 29] width 45 height 15
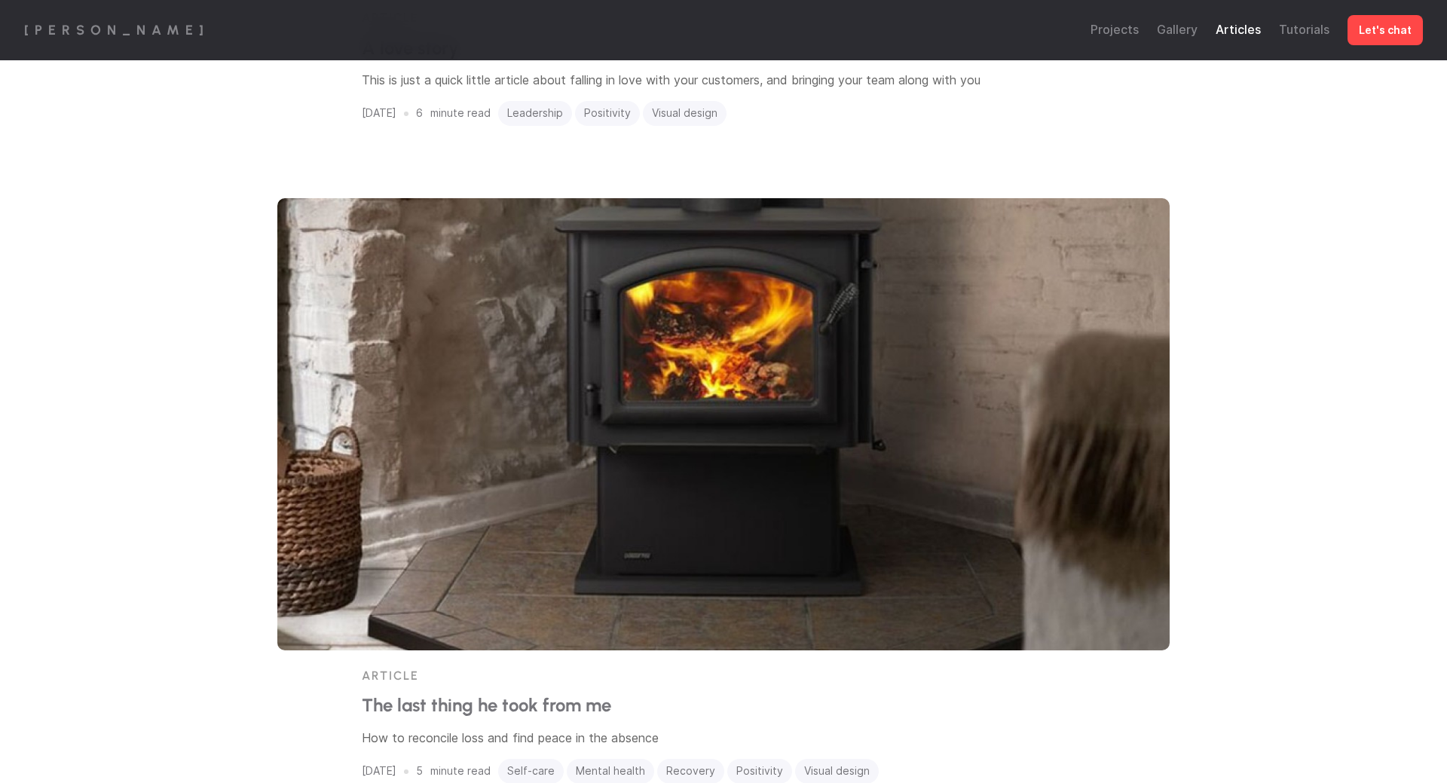
scroll to position [721, 0]
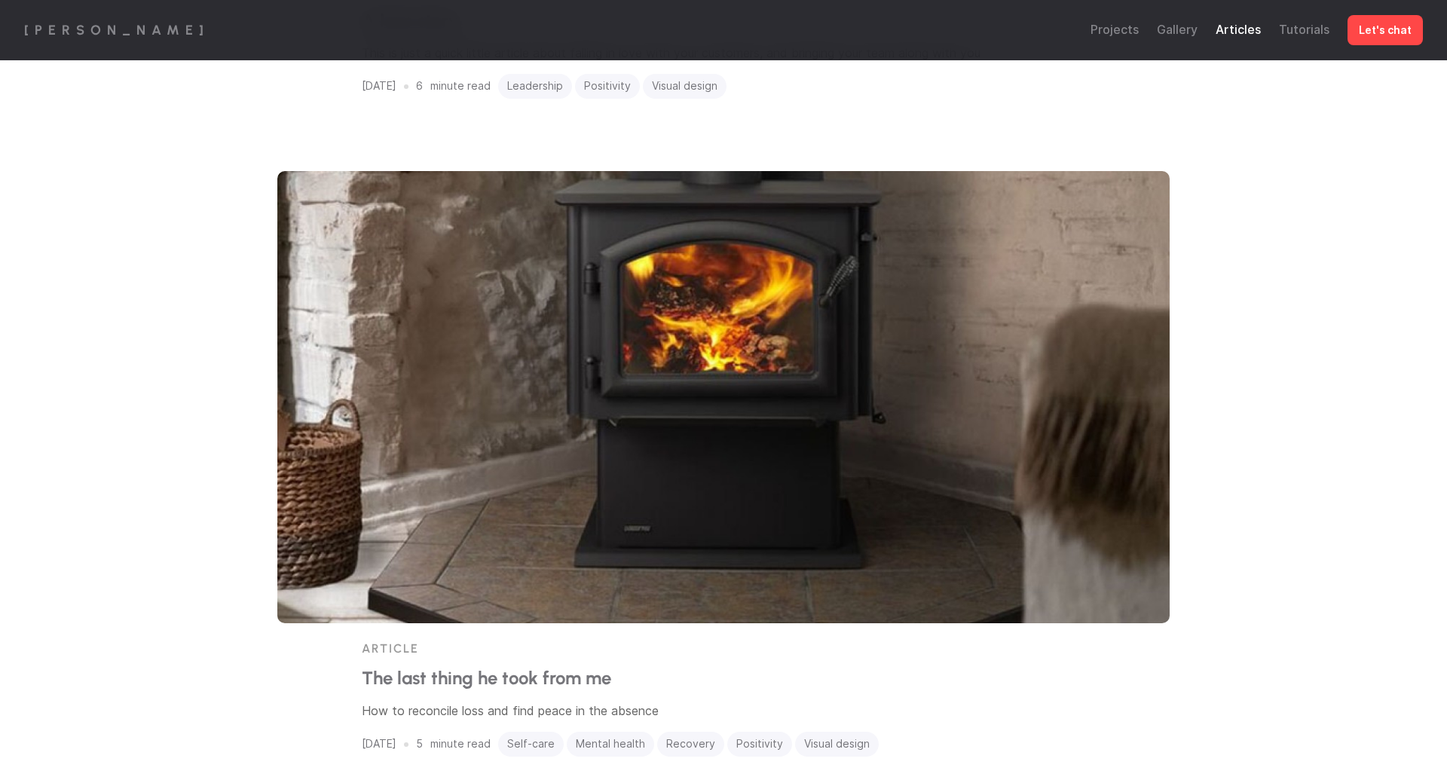
click at [626, 333] on img at bounding box center [723, 397] width 893 height 452
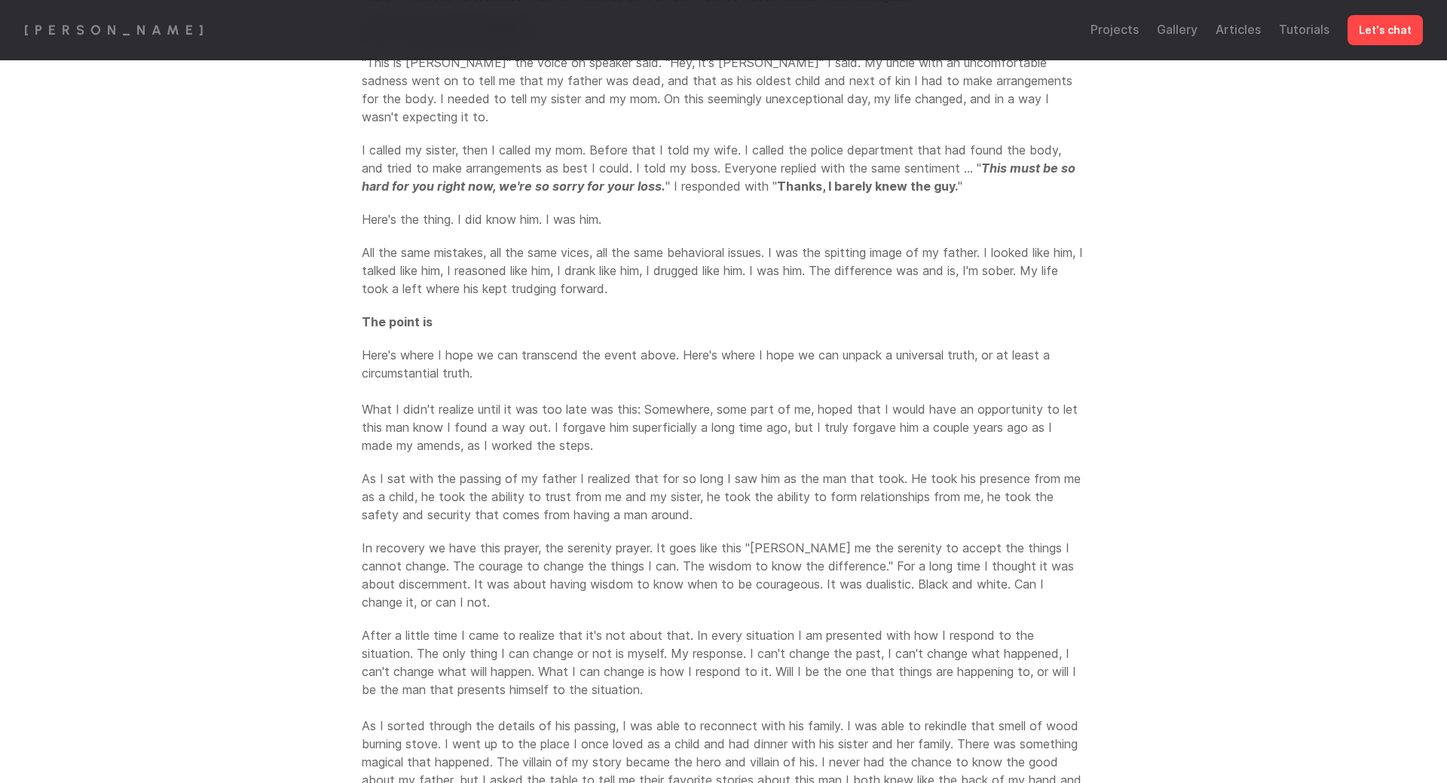
scroll to position [2267, 0]
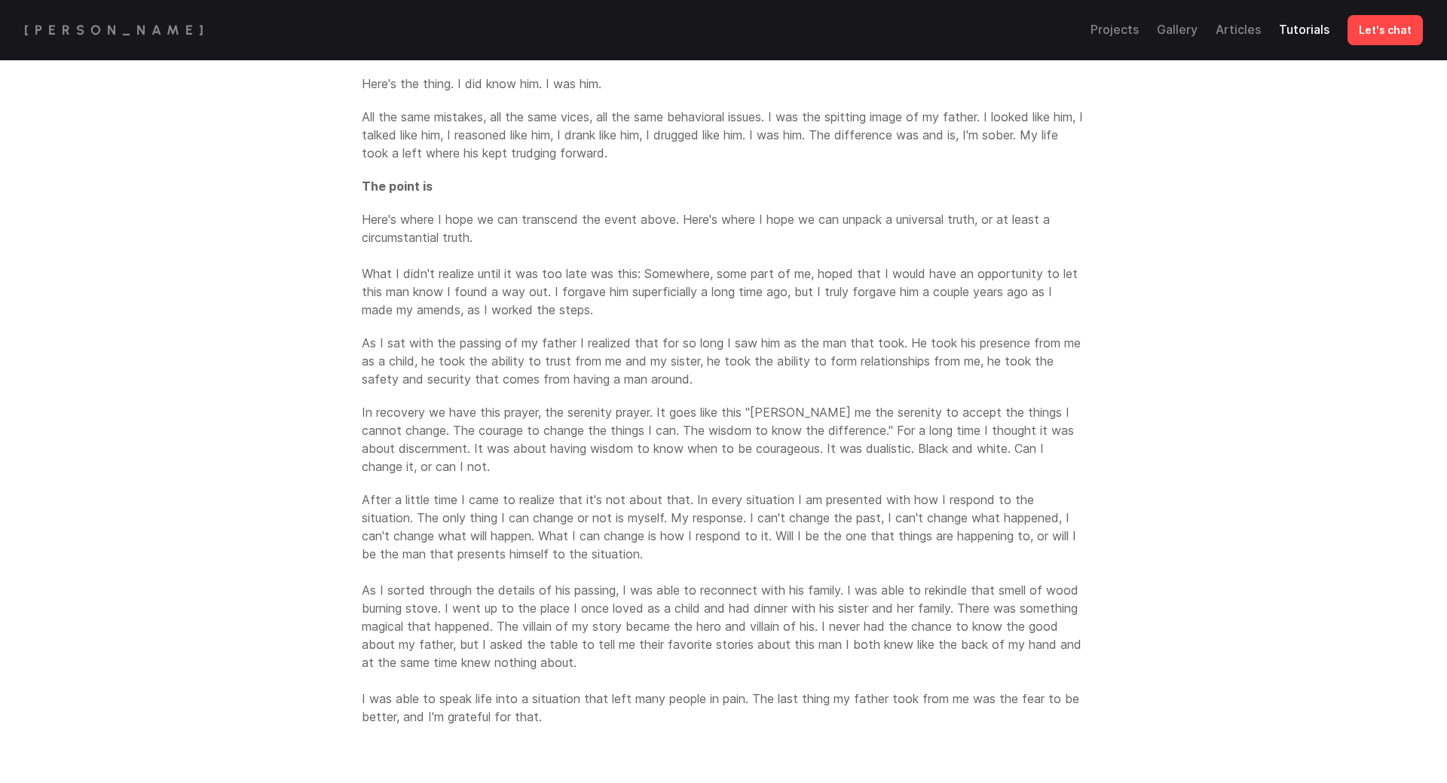
click at [1318, 33] on link "Tutorials" at bounding box center [1304, 29] width 51 height 15
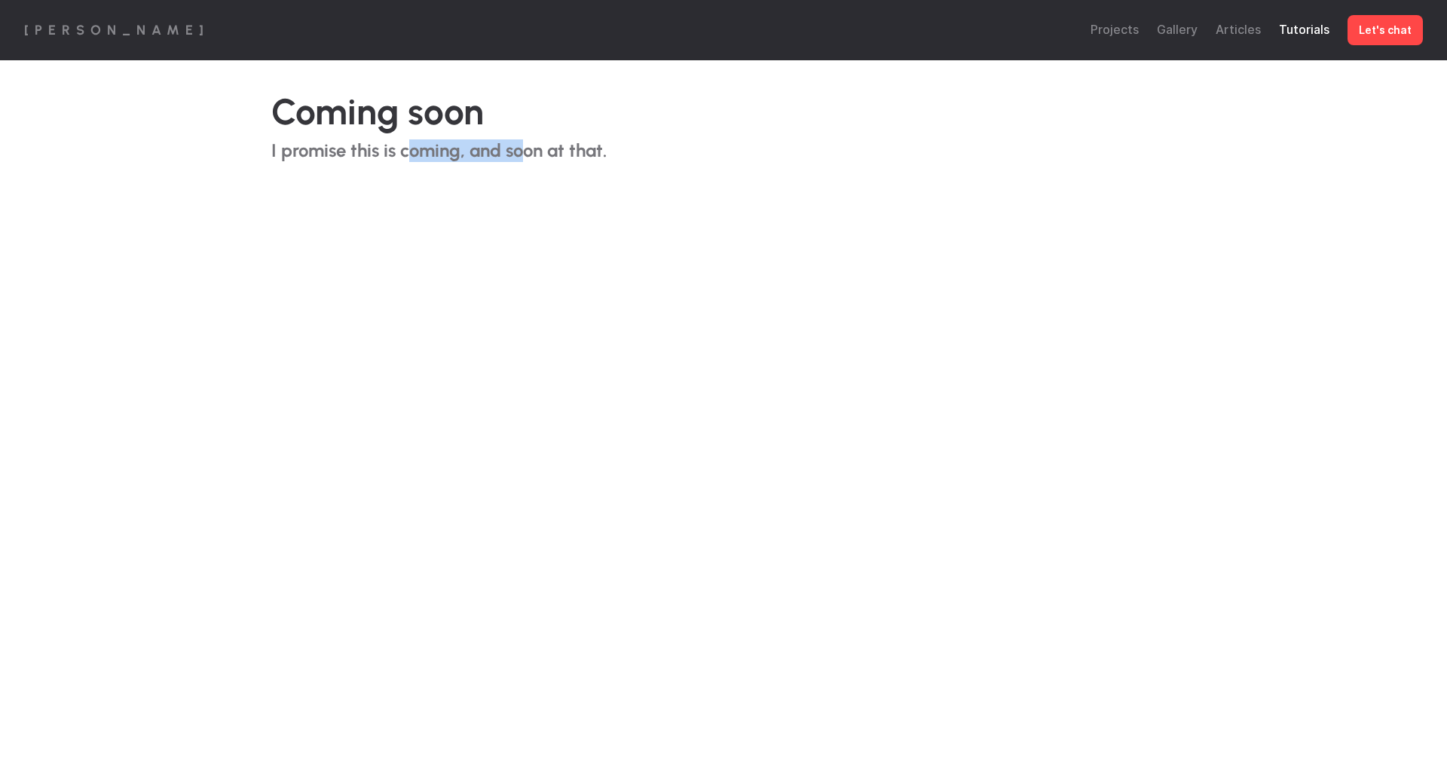
drag, startPoint x: 411, startPoint y: 155, endPoint x: 526, endPoint y: 146, distance: 115.6
click at [526, 146] on h2 "I promise this is coming, and soon at that." at bounding box center [438, 151] width 335 height 22
drag, startPoint x: 511, startPoint y: 154, endPoint x: 715, endPoint y: 152, distance: 204.3
click at [717, 152] on div "Coming soon I promise this is coming, and soon at that." at bounding box center [723, 451] width 965 height 783
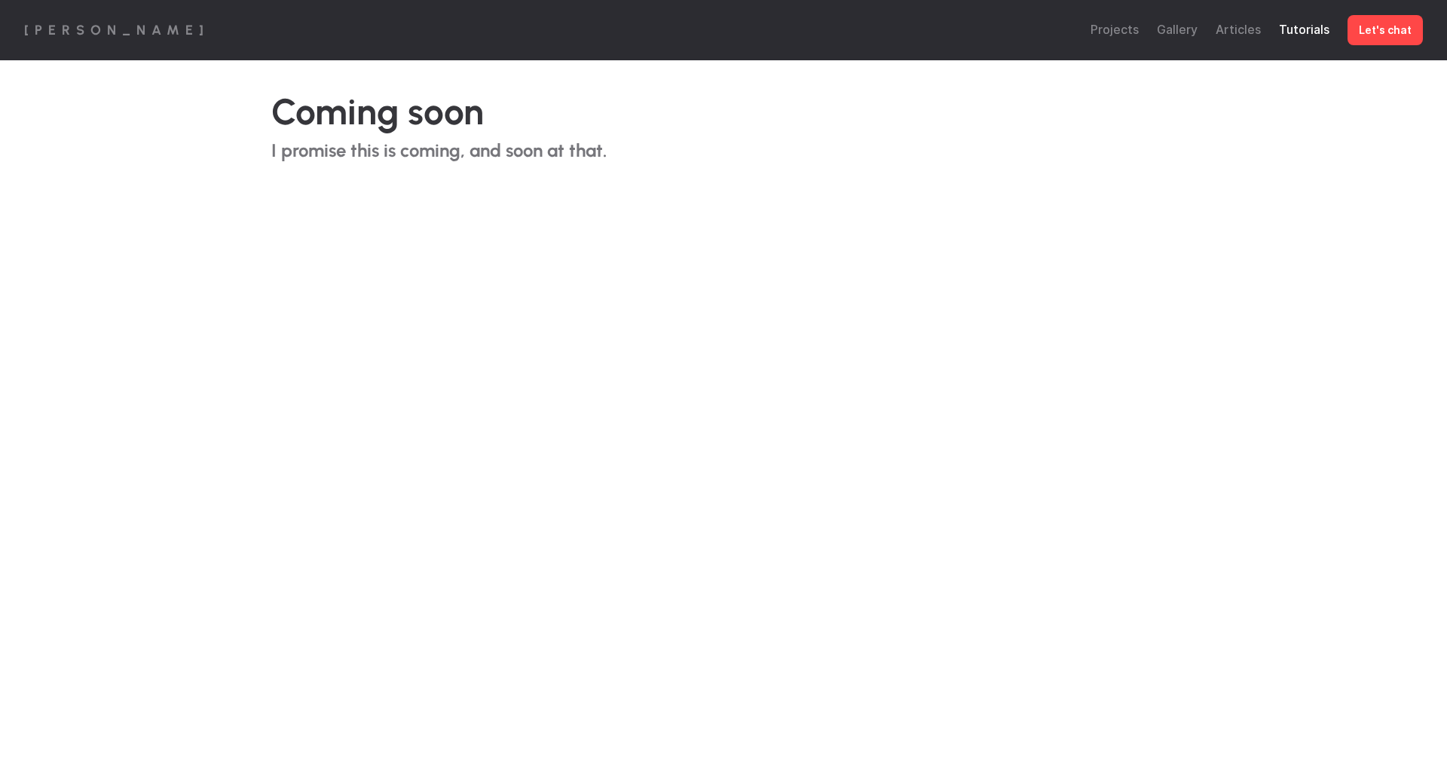
click at [715, 152] on div "Coming soon I promise this is coming, and soon at that." at bounding box center [723, 451] width 965 height 783
